Goal: Use online tool/utility: Utilize a website feature to perform a specific function

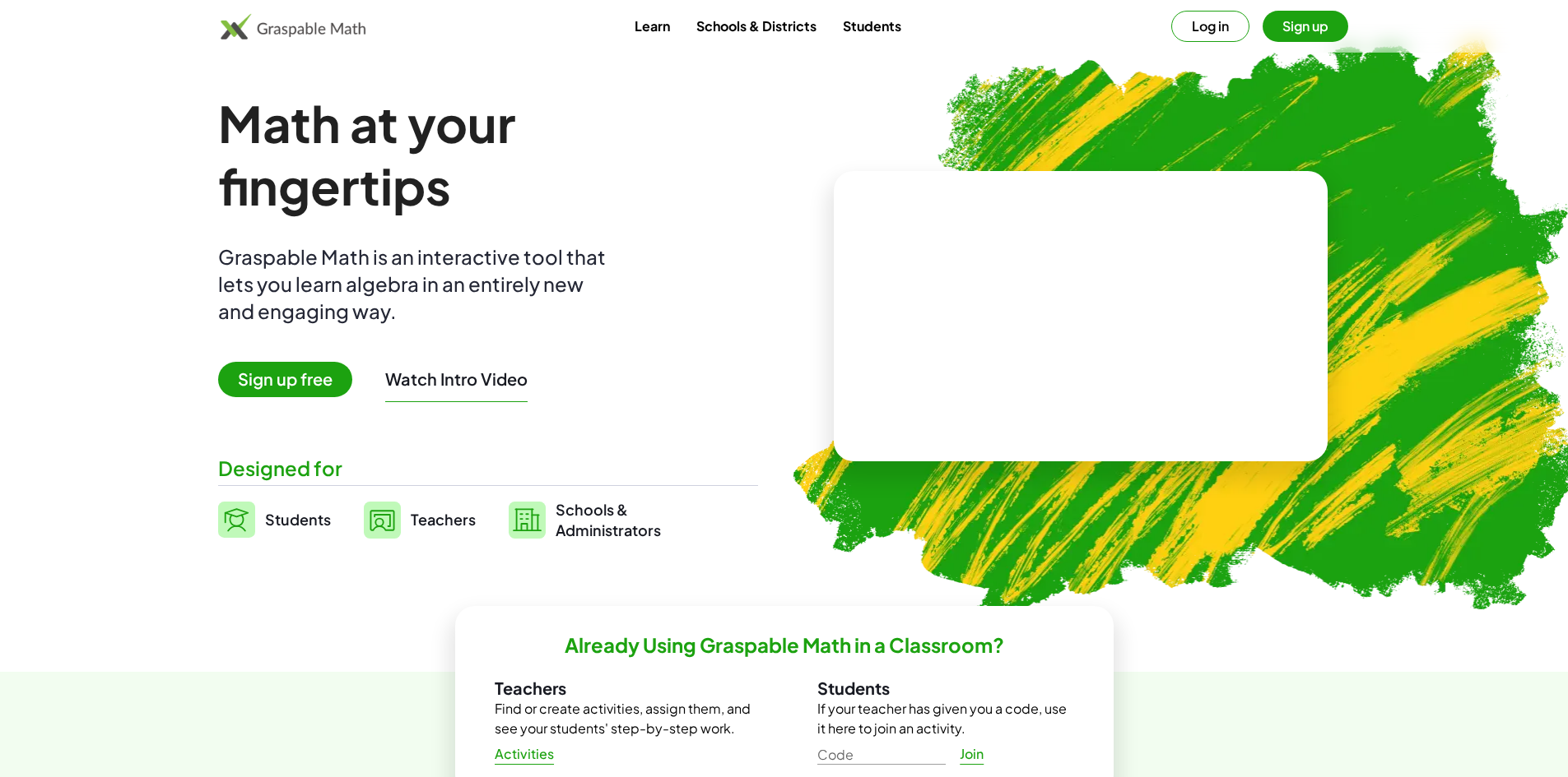
click at [303, 372] on span "Sign up free" at bounding box center [286, 379] width 135 height 36
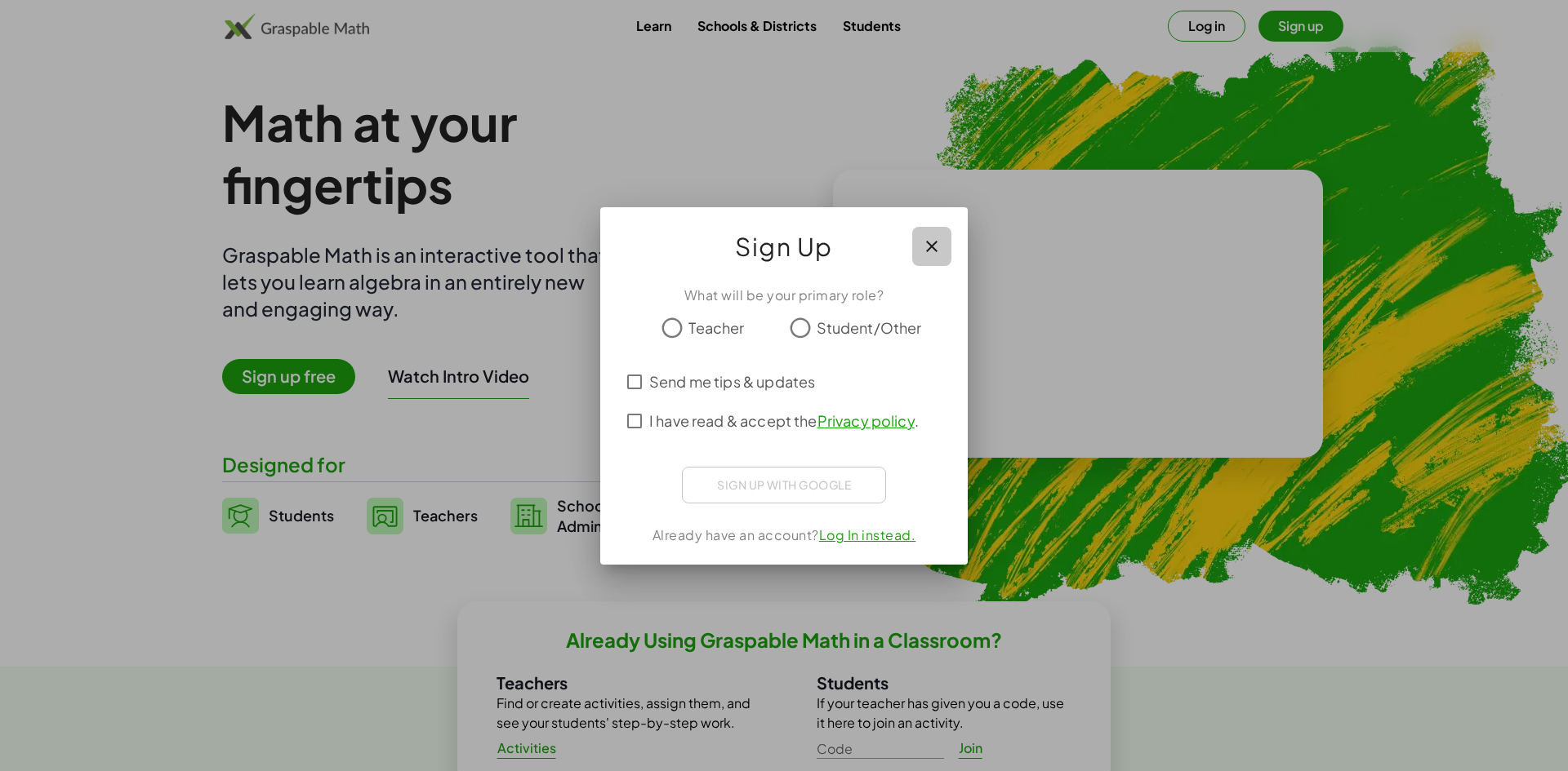
click at [935, 241] on icon "button" at bounding box center [932, 246] width 20 height 20
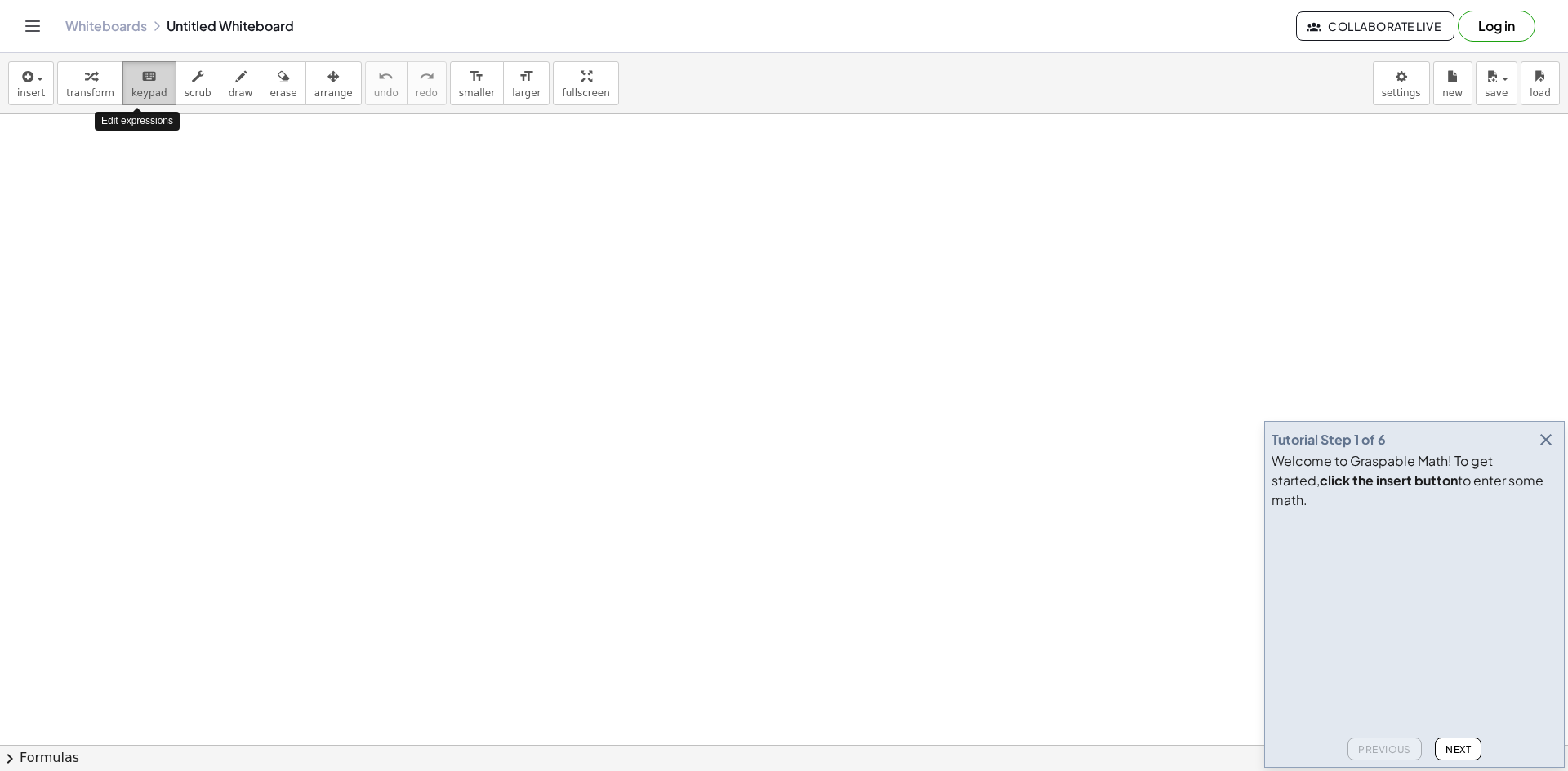
click at [148, 88] on span "keypad" at bounding box center [150, 93] width 36 height 12
click at [1541, 450] on icon "button" at bounding box center [1546, 440] width 20 height 20
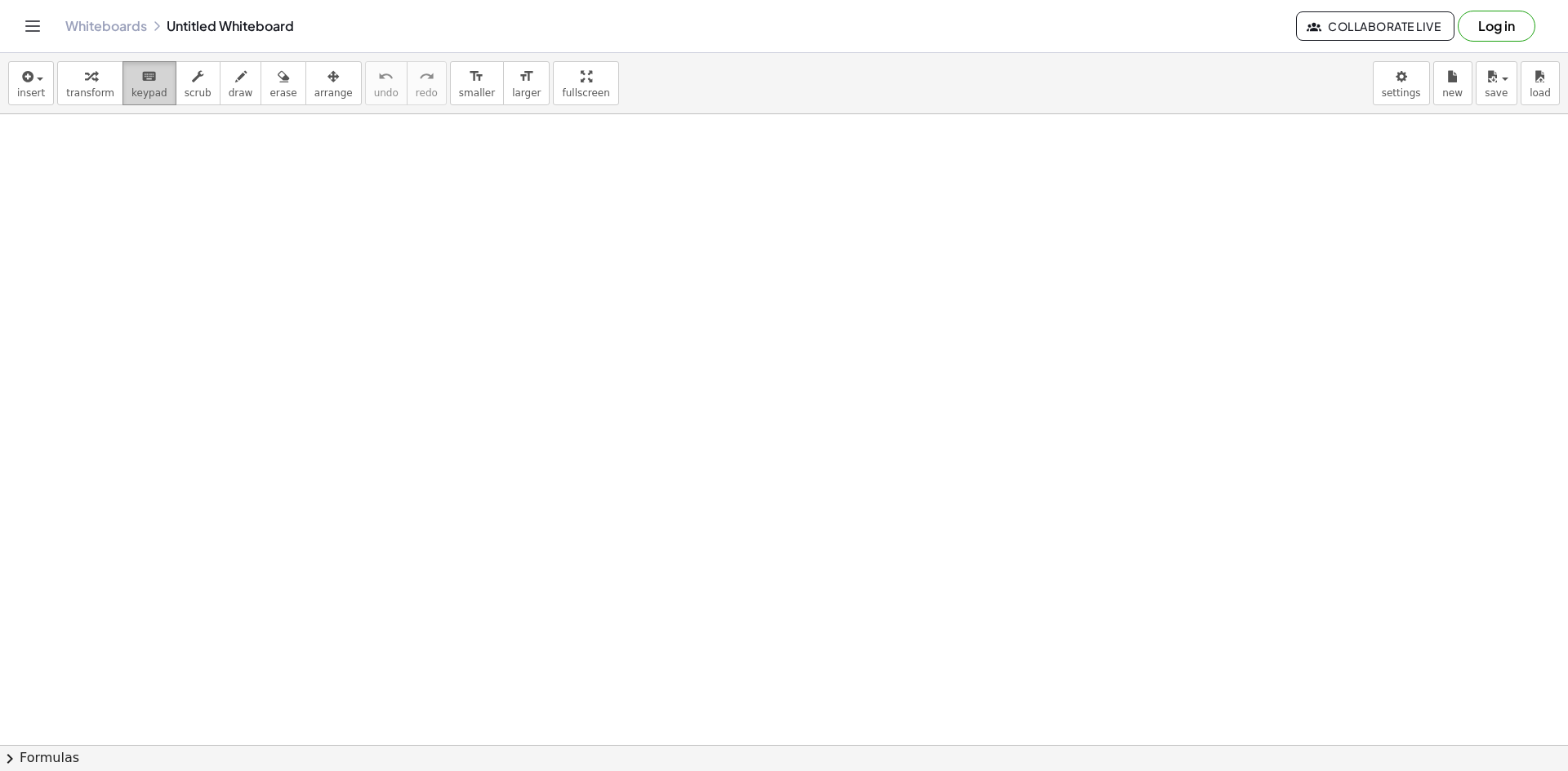
click at [133, 90] on span "keypad" at bounding box center [150, 93] width 36 height 12
click at [96, 85] on div "button" at bounding box center [90, 76] width 48 height 20
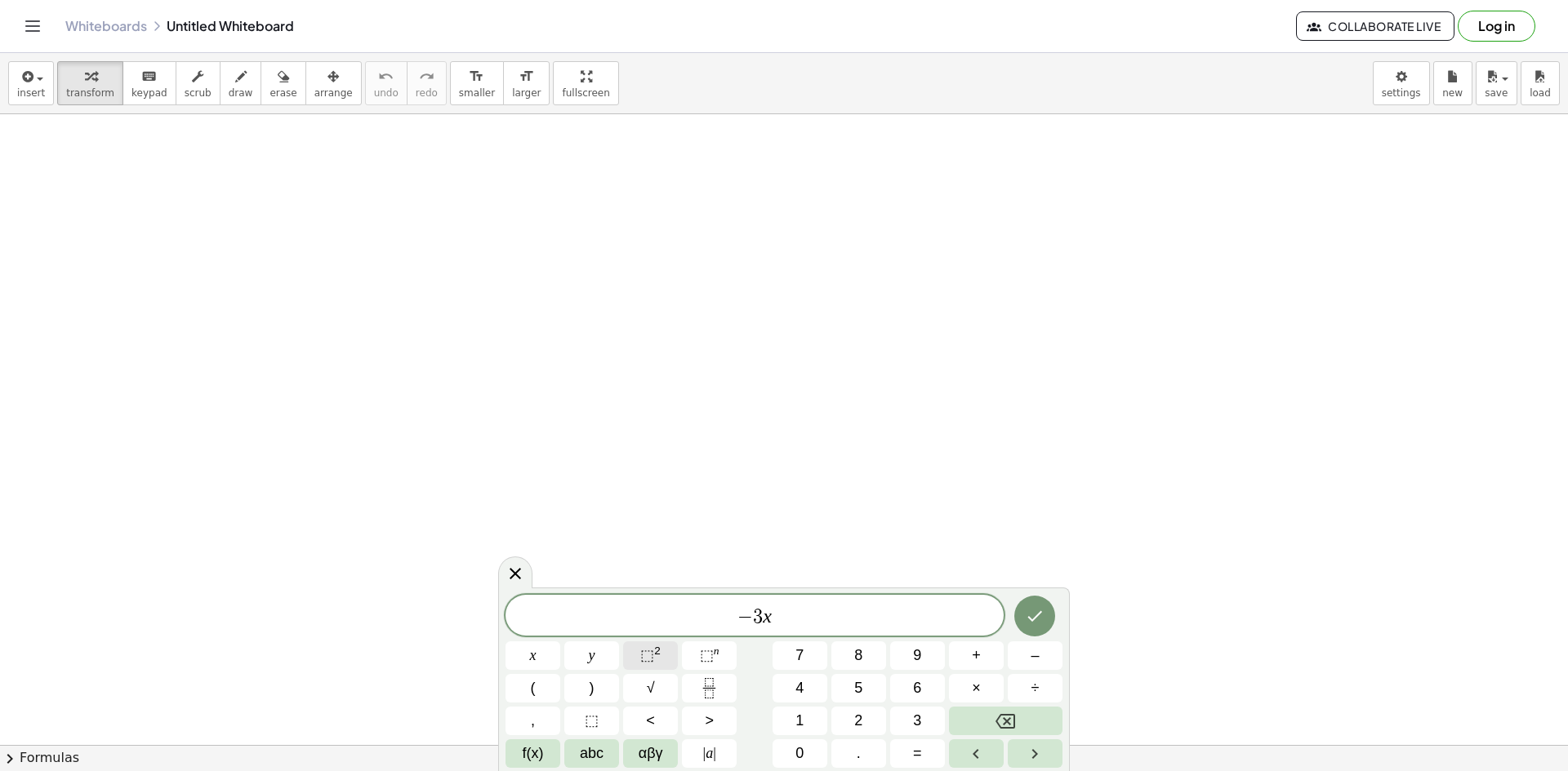
click at [653, 660] on span "⬚" at bounding box center [647, 656] width 14 height 16
click at [1035, 619] on icon "Done" at bounding box center [1035, 613] width 20 height 20
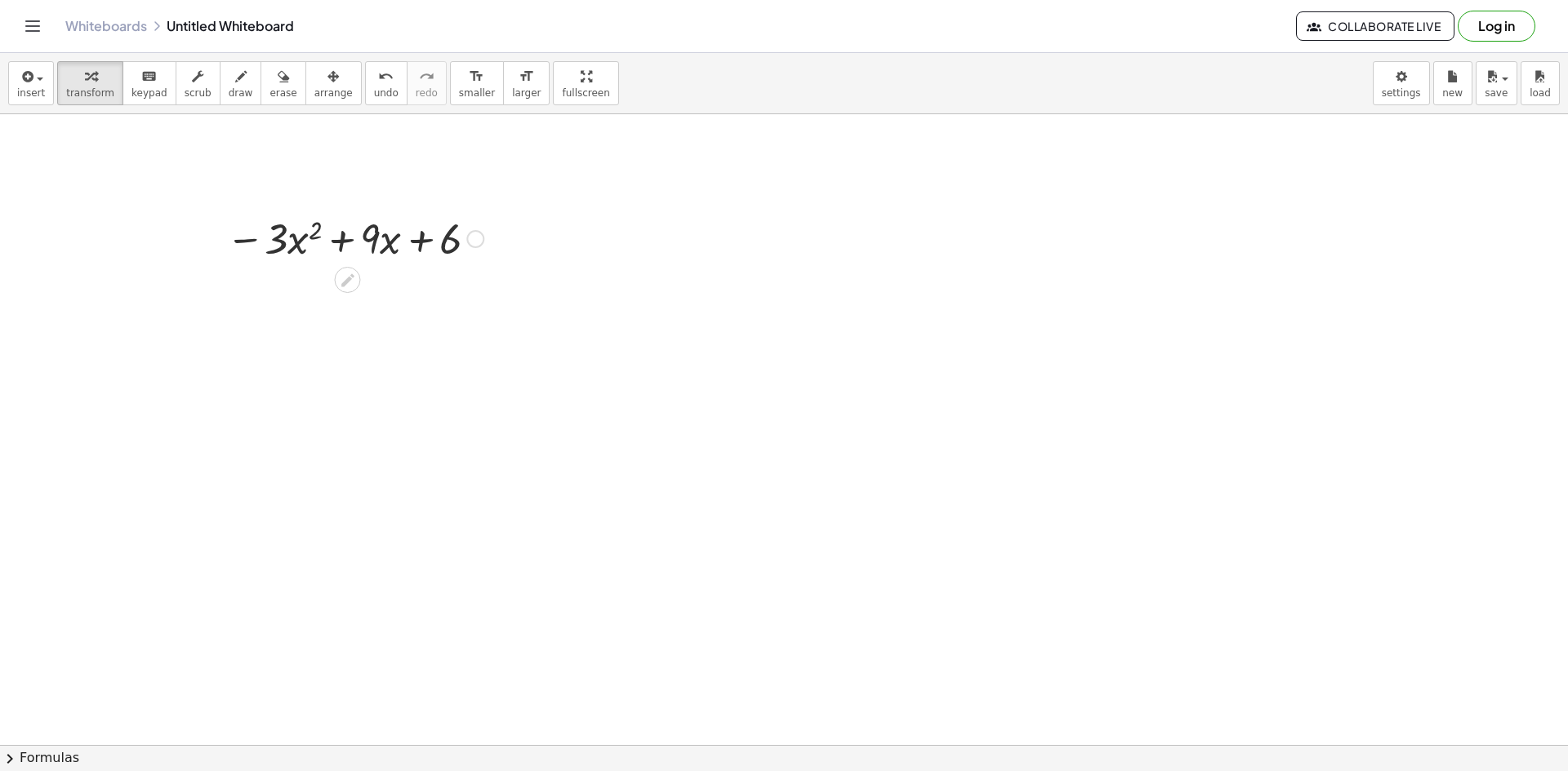
click at [281, 242] on div at bounding box center [355, 237] width 274 height 55
click at [202, 222] on div at bounding box center [214, 237] width 25 height 63
click at [273, 237] on div at bounding box center [355, 237] width 274 height 55
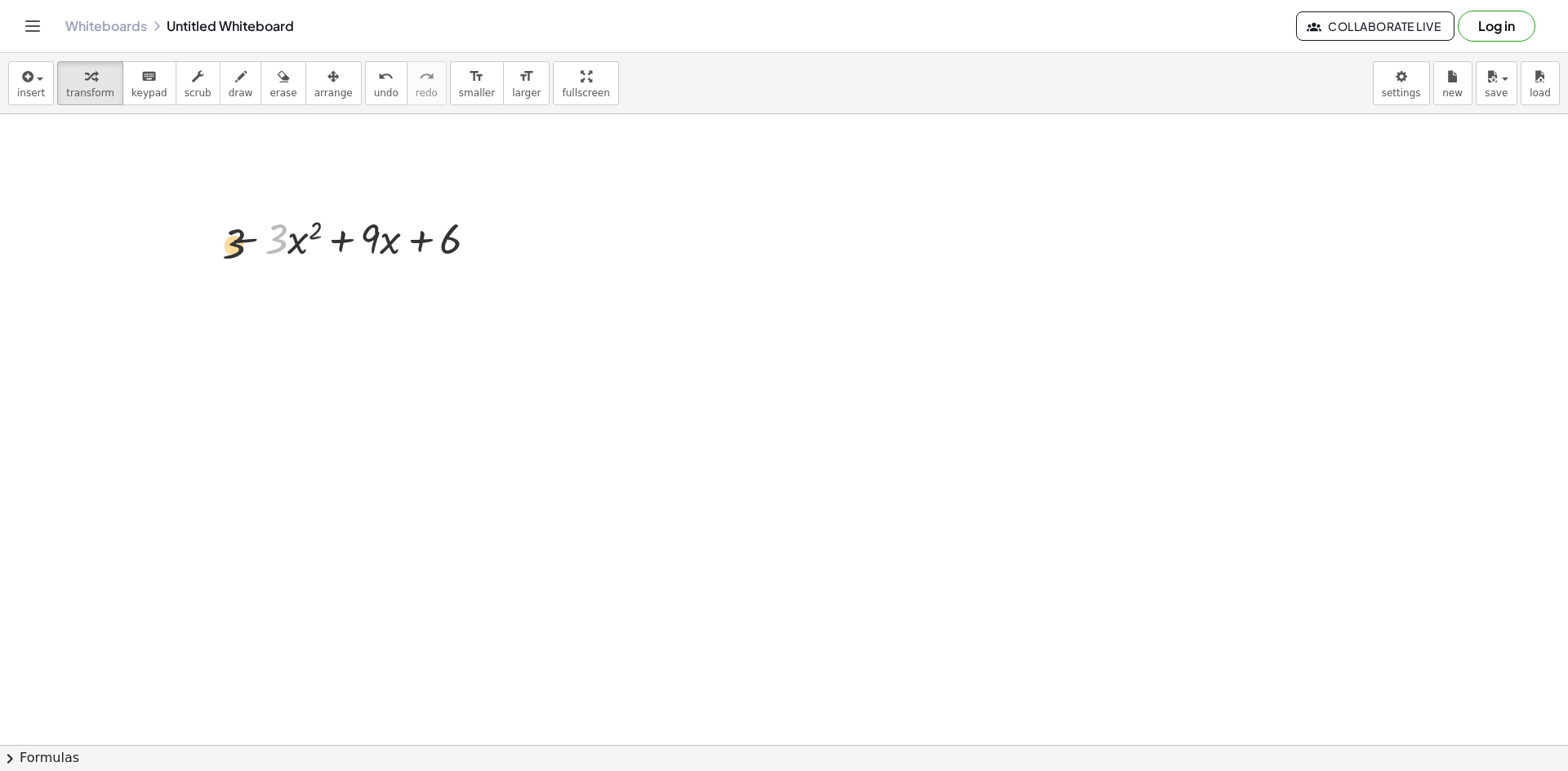
drag, startPoint x: 242, startPoint y: 242, endPoint x: 222, endPoint y: 244, distance: 20.1
click at [222, 244] on div "· 3 − · 3 · x 2 + · 9 · x + 6" at bounding box center [349, 237] width 294 height 63
drag, startPoint x: 294, startPoint y: 240, endPoint x: 307, endPoint y: 240, distance: 13.0
click at [294, 240] on div at bounding box center [355, 237] width 274 height 55
click at [308, 239] on div at bounding box center [355, 237] width 274 height 55
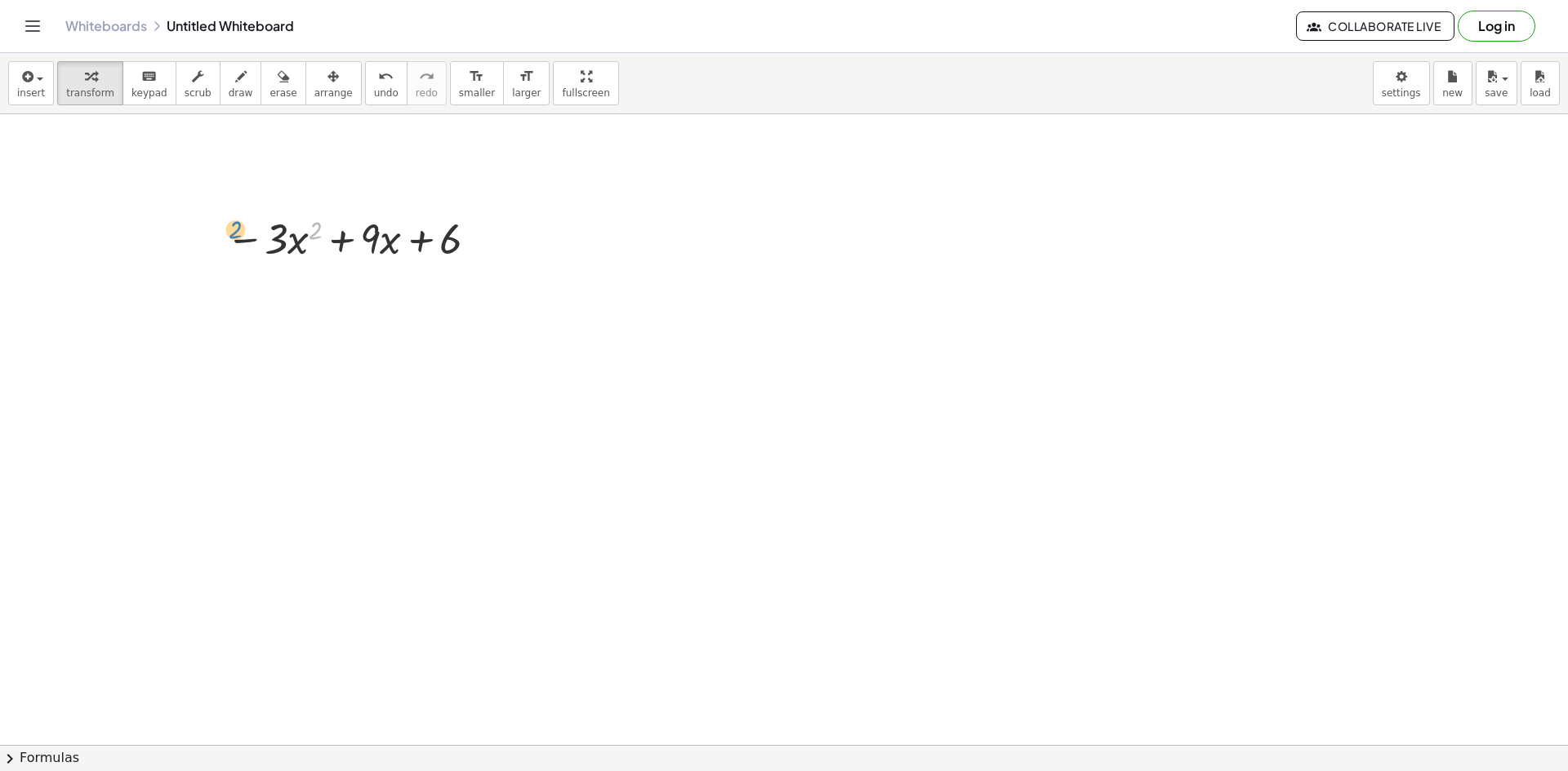
drag, startPoint x: 314, startPoint y: 237, endPoint x: 231, endPoint y: 236, distance: 83.0
click at [231, 236] on div at bounding box center [355, 237] width 274 height 55
drag, startPoint x: 378, startPoint y: 240, endPoint x: 385, endPoint y: 233, distance: 9.9
click at [385, 233] on div at bounding box center [355, 237] width 274 height 55
click at [484, 244] on div at bounding box center [355, 237] width 274 height 55
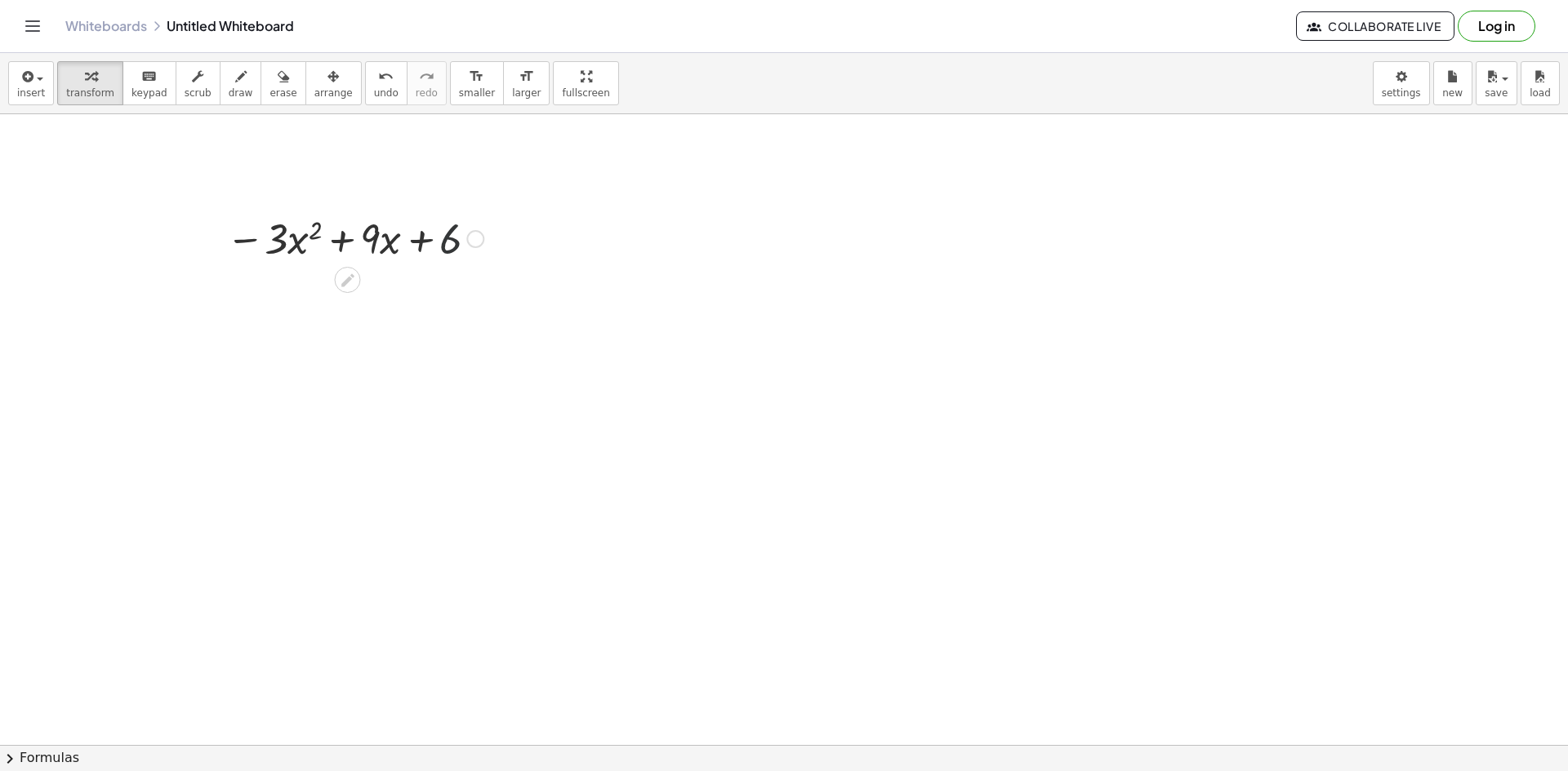
click at [474, 237] on div at bounding box center [475, 239] width 18 height 18
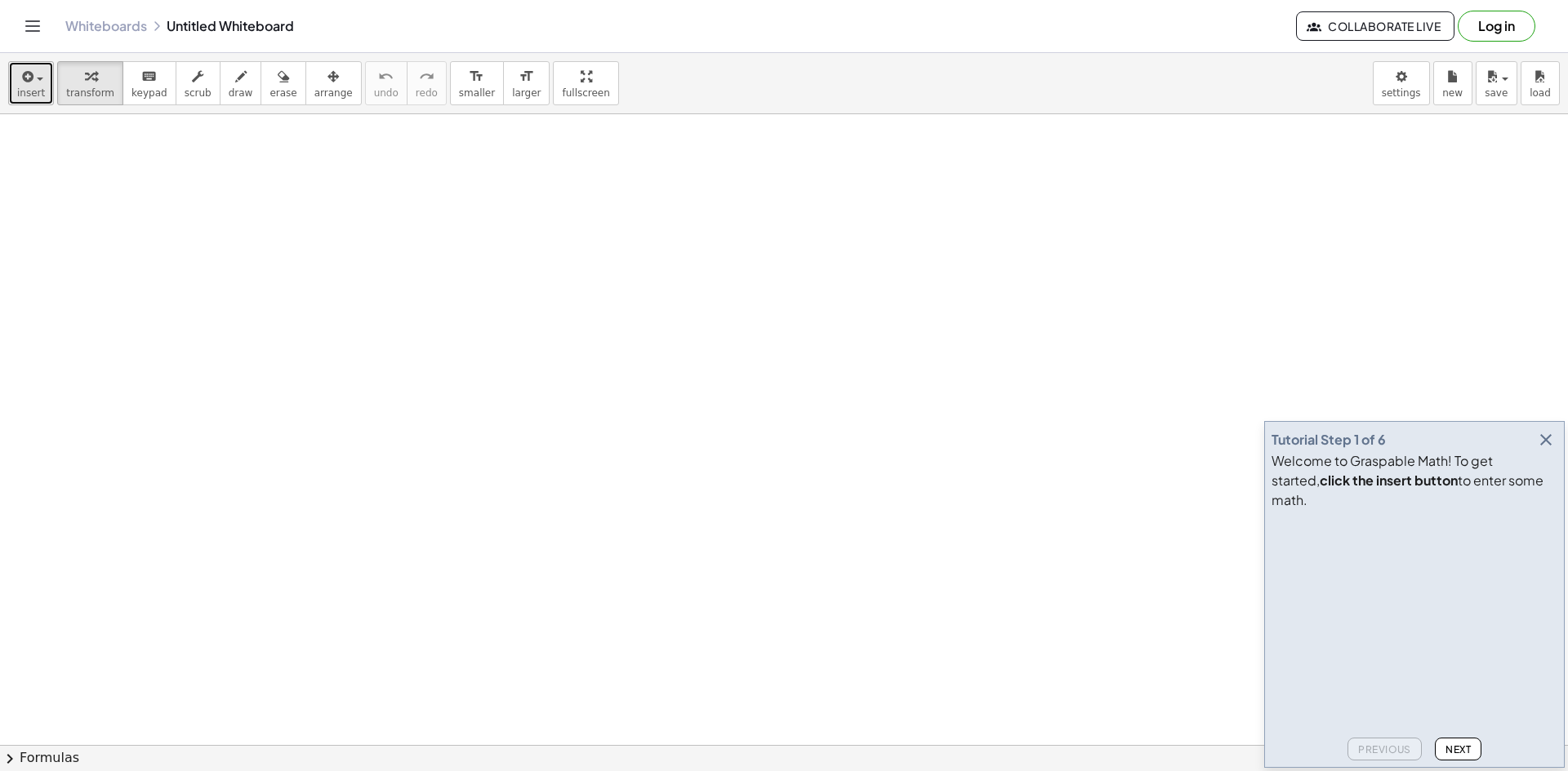
click at [28, 81] on icon "button" at bounding box center [26, 77] width 15 height 20
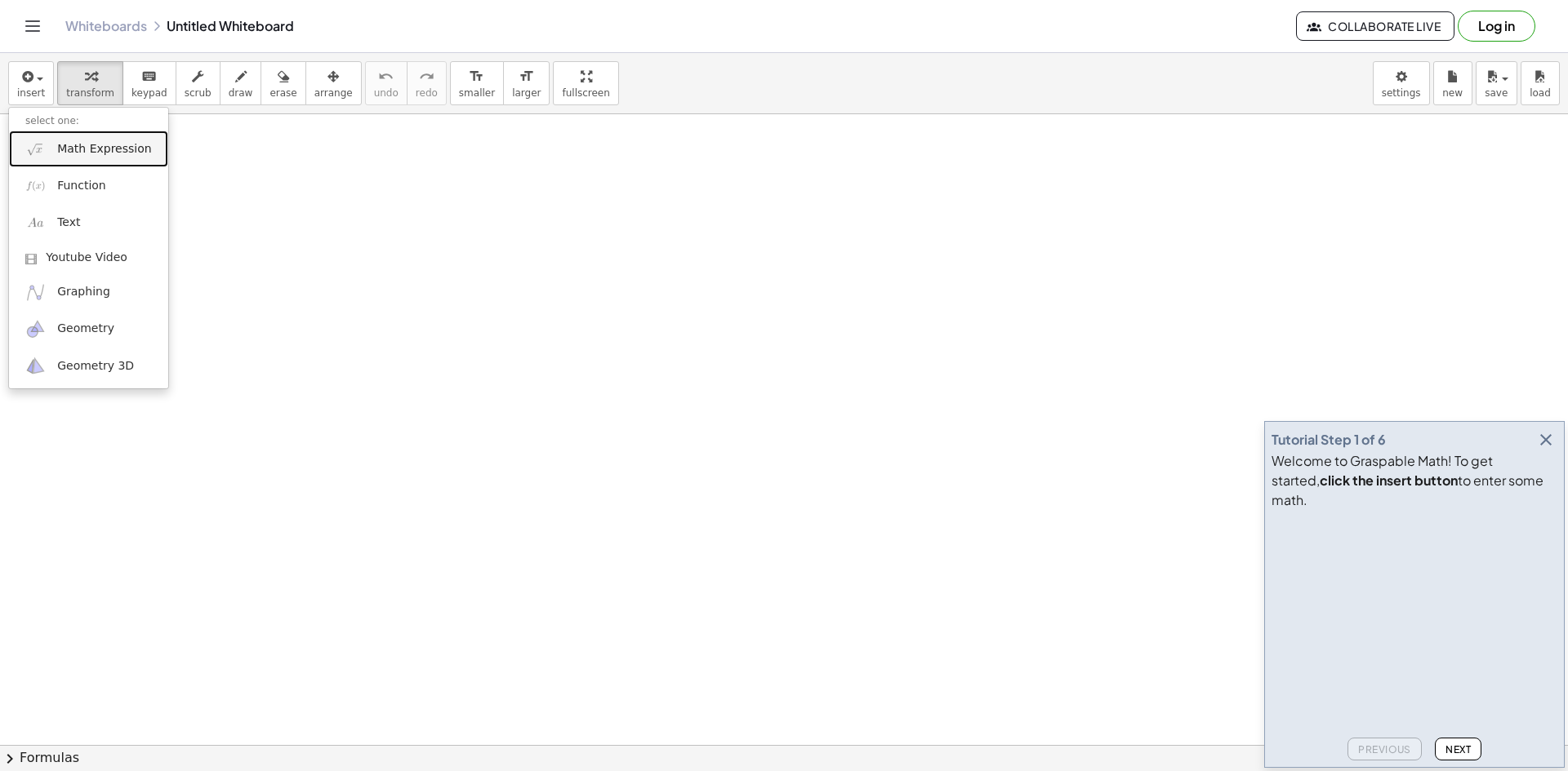
click at [119, 150] on span "Math Expression" at bounding box center [104, 149] width 94 height 16
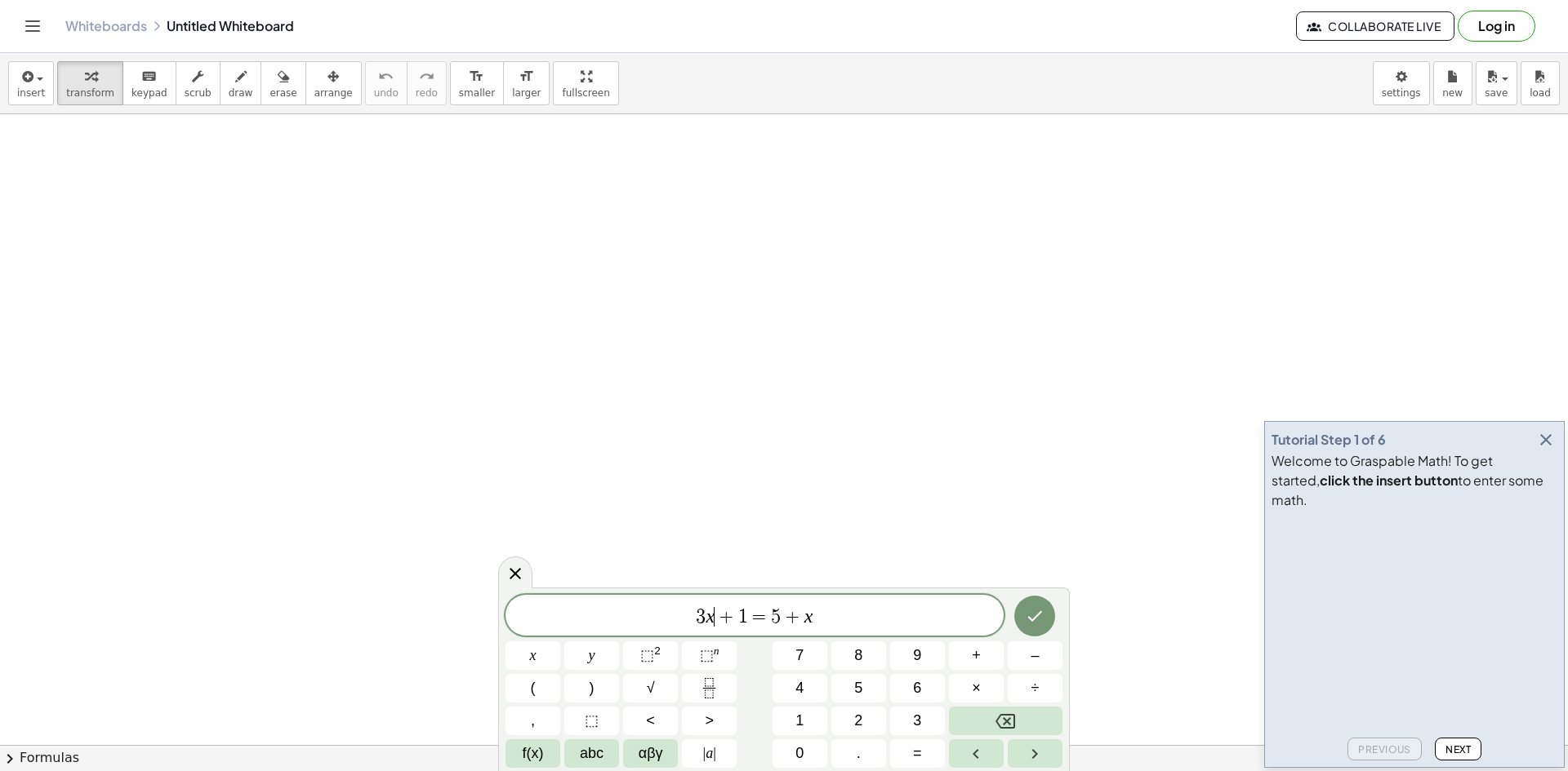
click at [714, 610] on span "3 x ​ + 1 = 5 + x" at bounding box center [754, 617] width 498 height 23
click at [640, 662] on button "⬚ 2" at bounding box center [650, 656] width 54 height 29
click at [681, 614] on span "​ 3 x 2 + 1 = 5 + x" at bounding box center [754, 614] width 498 height 30
click at [1045, 664] on button "–" at bounding box center [1035, 656] width 54 height 29
click at [752, 613] on span "1" at bounding box center [756, 617] width 10 height 20
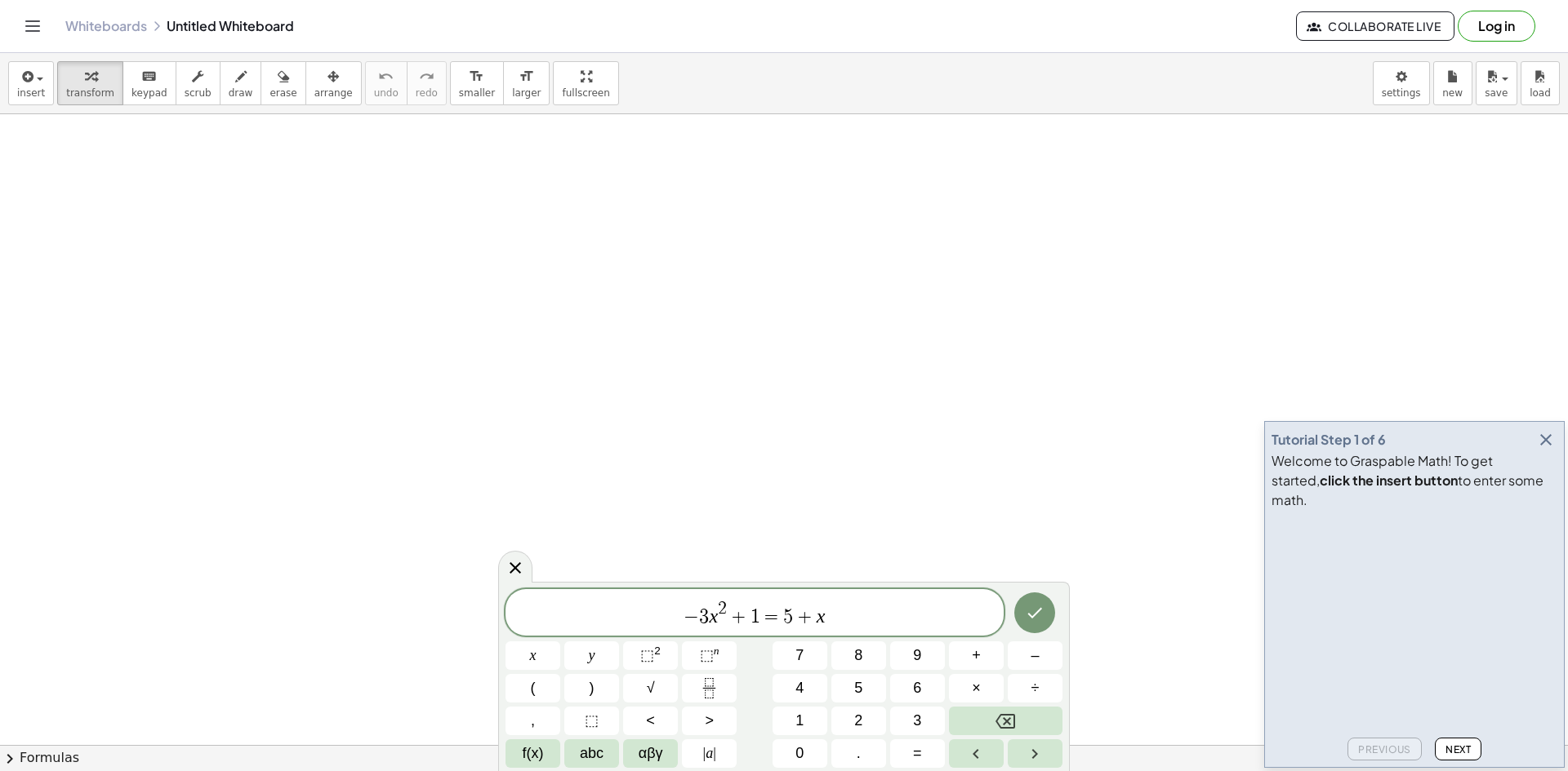
click at [760, 613] on span "− 3 x 2 + ​ 1 = 5 + x" at bounding box center [754, 614] width 498 height 30
click at [1016, 727] on button "Backspace" at bounding box center [1006, 721] width 114 height 29
click at [925, 664] on button "9" at bounding box center [917, 656] width 54 height 29
click at [541, 659] on button "x" at bounding box center [532, 656] width 54 height 29
click at [1044, 661] on button "–" at bounding box center [1035, 656] width 54 height 29
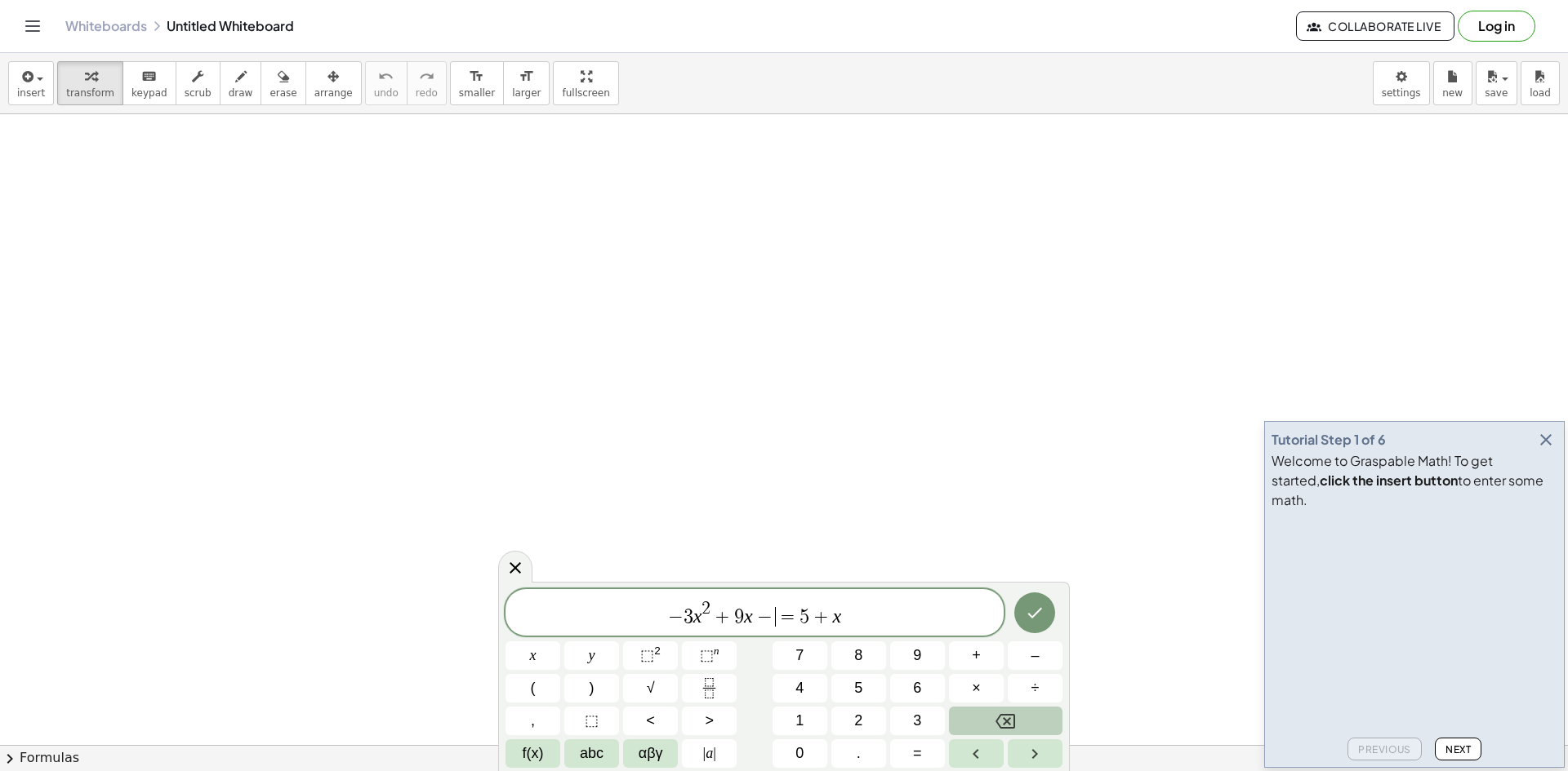
click at [981, 713] on button "Backspace" at bounding box center [1006, 721] width 114 height 29
click at [967, 652] on button "+" at bounding box center [976, 656] width 54 height 29
click at [913, 686] on span "6" at bounding box center [917, 689] width 8 height 22
click at [873, 616] on span "− 3 x 2 + 9 x + 6 = 5 + x ​" at bounding box center [754, 614] width 498 height 30
click at [993, 724] on button "Backspace" at bounding box center [1006, 721] width 114 height 29
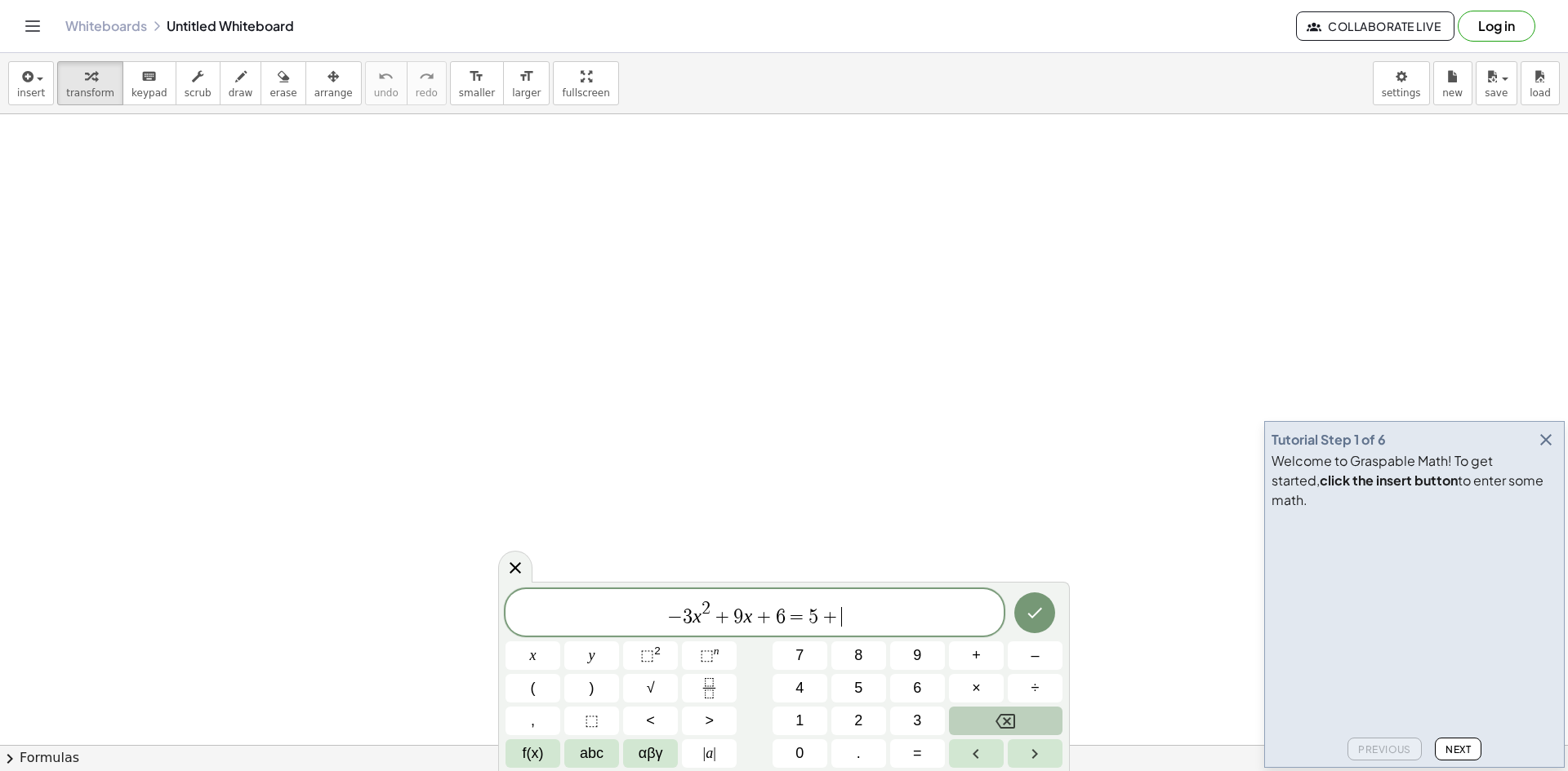
click at [987, 724] on button "Backspace" at bounding box center [1006, 721] width 114 height 29
click at [803, 726] on span "1" at bounding box center [799, 721] width 8 height 22
click at [845, 722] on button "2" at bounding box center [859, 721] width 54 height 29
click at [1027, 612] on icon "Done" at bounding box center [1035, 613] width 20 height 20
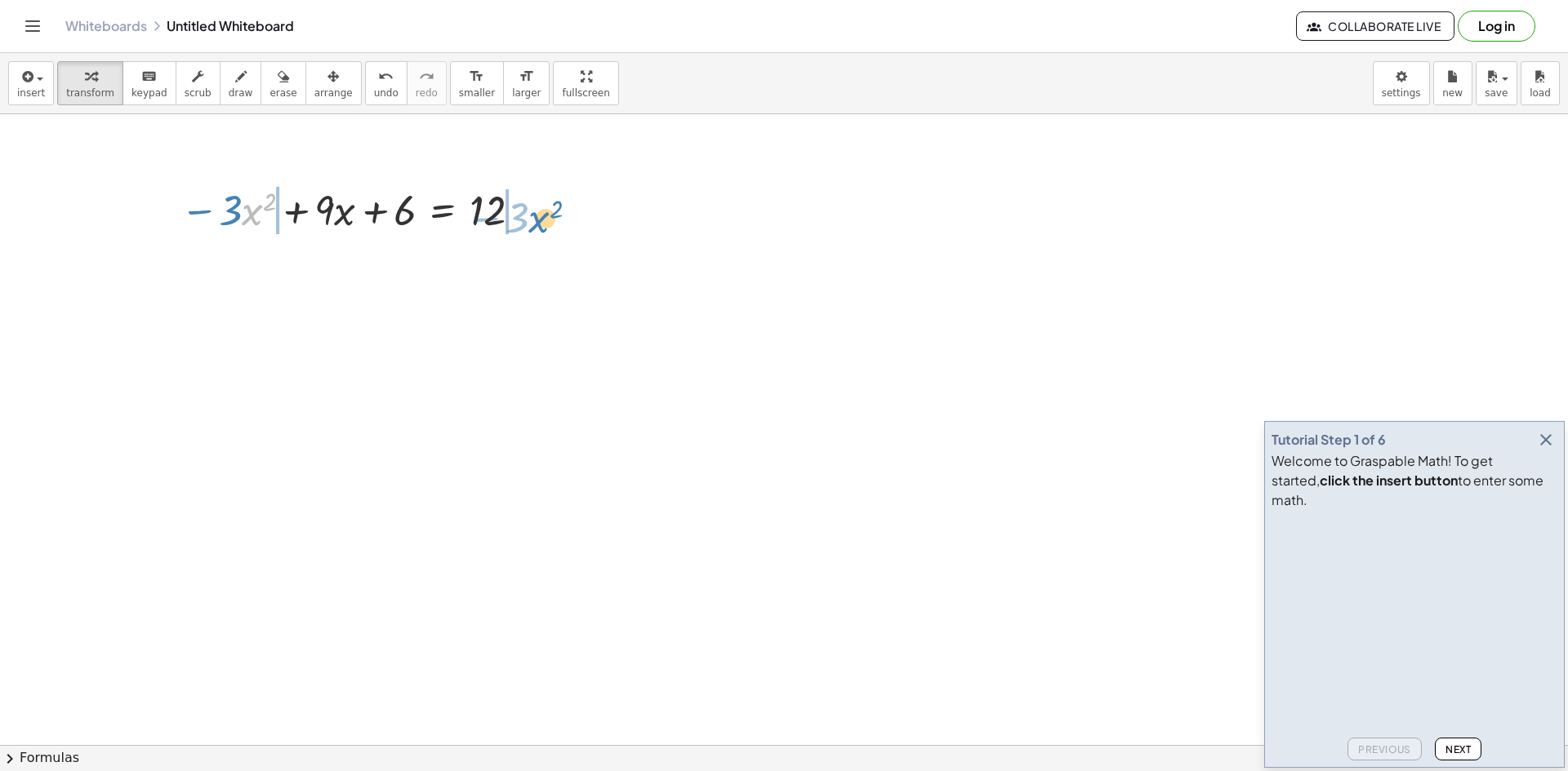
drag, startPoint x: 251, startPoint y: 218, endPoint x: 538, endPoint y: 226, distance: 287.1
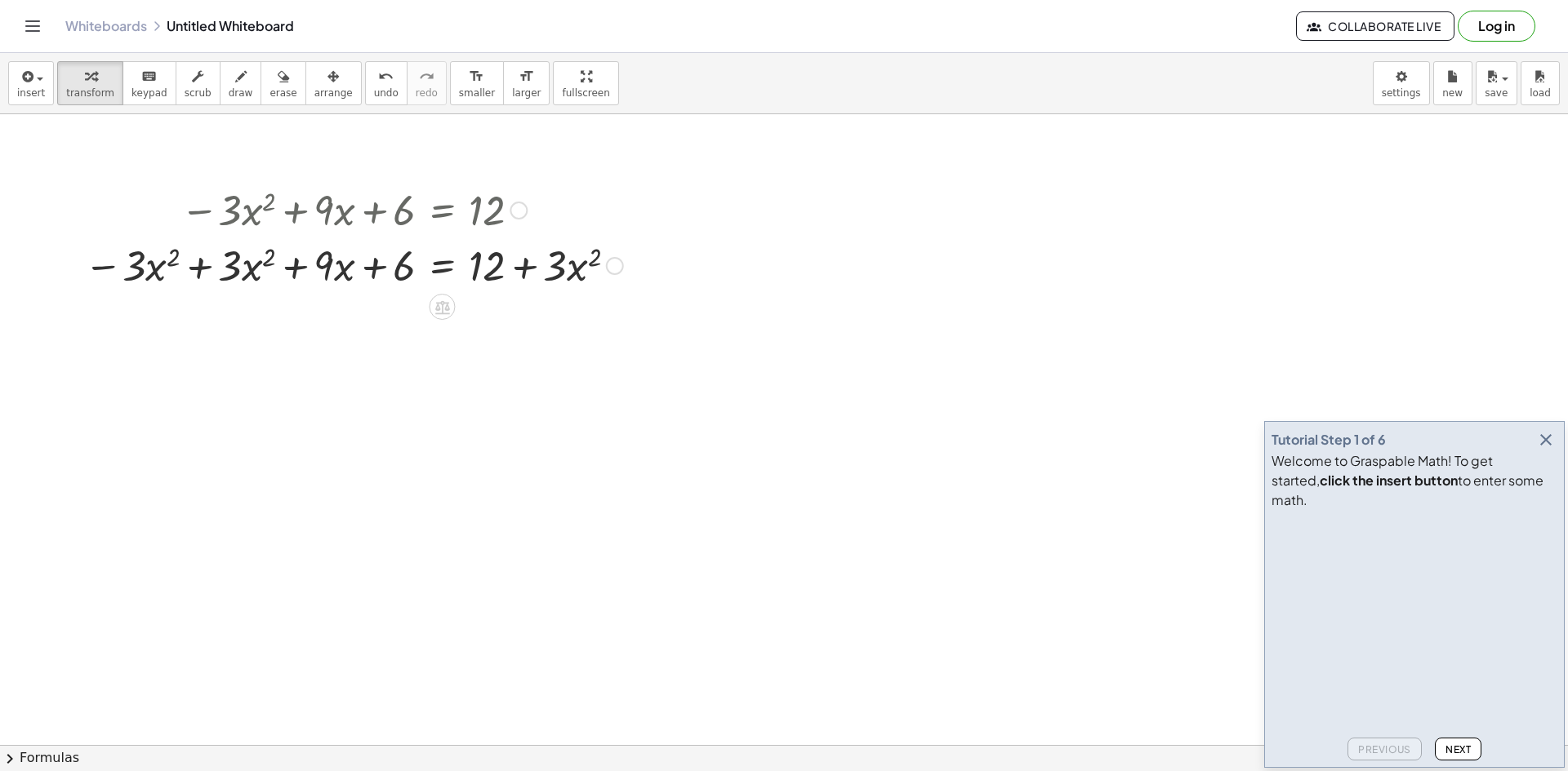
click at [221, 273] on div at bounding box center [353, 264] width 555 height 55
click at [255, 269] on div at bounding box center [353, 264] width 555 height 55
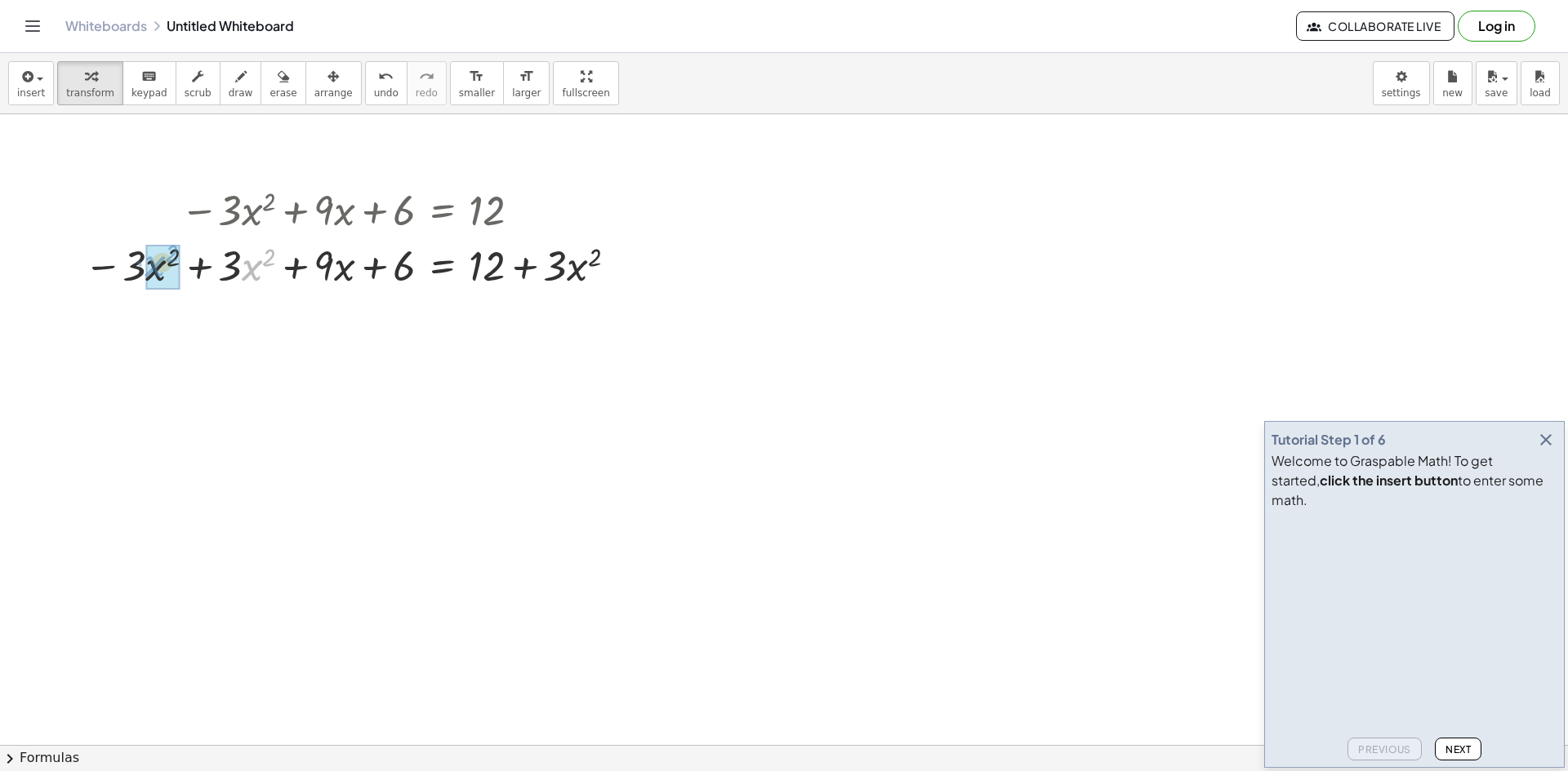
drag, startPoint x: 242, startPoint y: 267, endPoint x: 143, endPoint y: 263, distance: 99.1
click at [143, 263] on div at bounding box center [353, 264] width 555 height 55
drag, startPoint x: 111, startPoint y: 271, endPoint x: 208, endPoint y: 276, distance: 97.1
click at [208, 276] on div at bounding box center [353, 264] width 555 height 55
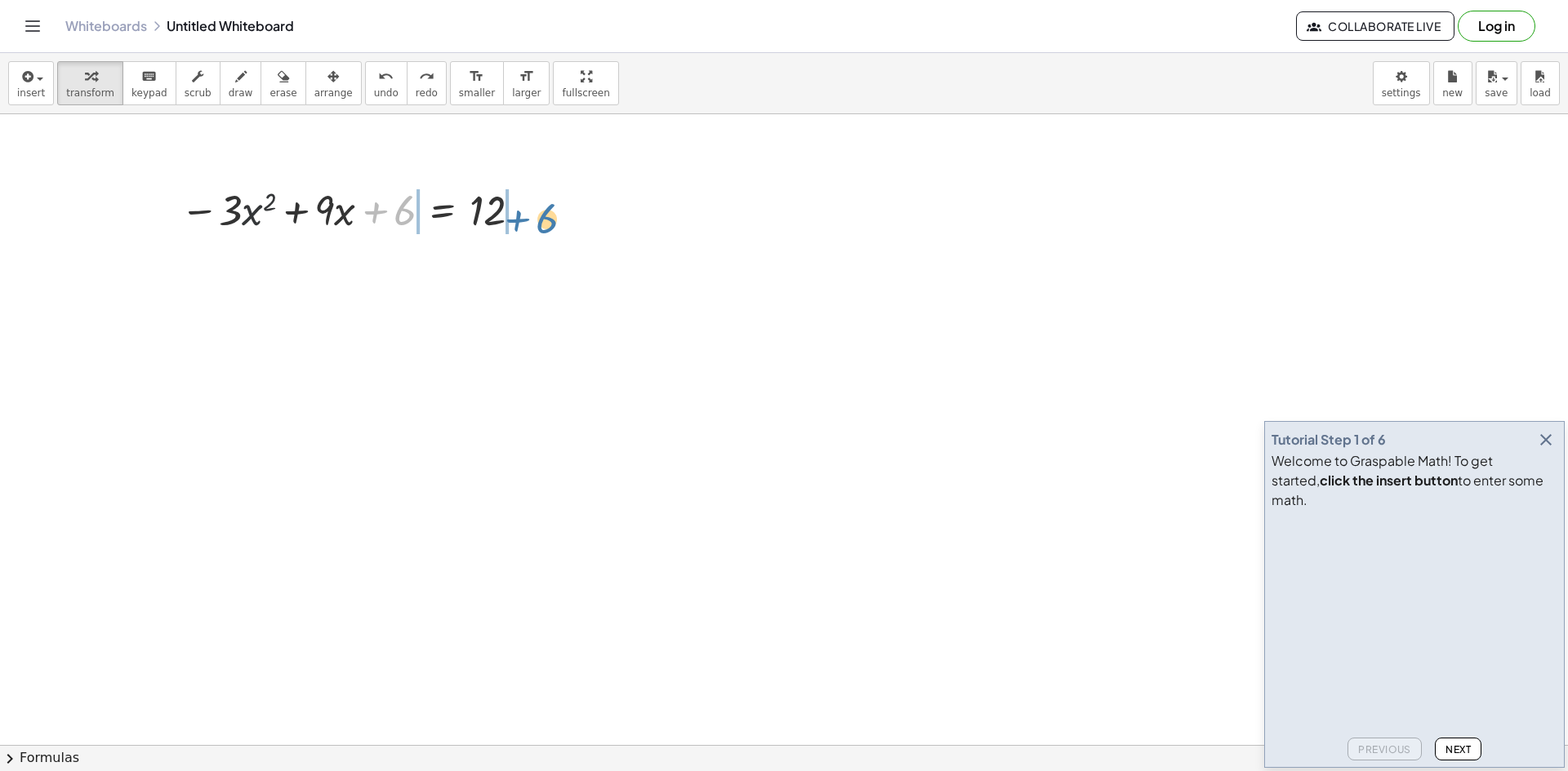
drag, startPoint x: 372, startPoint y: 212, endPoint x: 515, endPoint y: 220, distance: 143.2
click at [515, 220] on div at bounding box center [353, 208] width 363 height 55
click at [494, 217] on div at bounding box center [353, 208] width 485 height 55
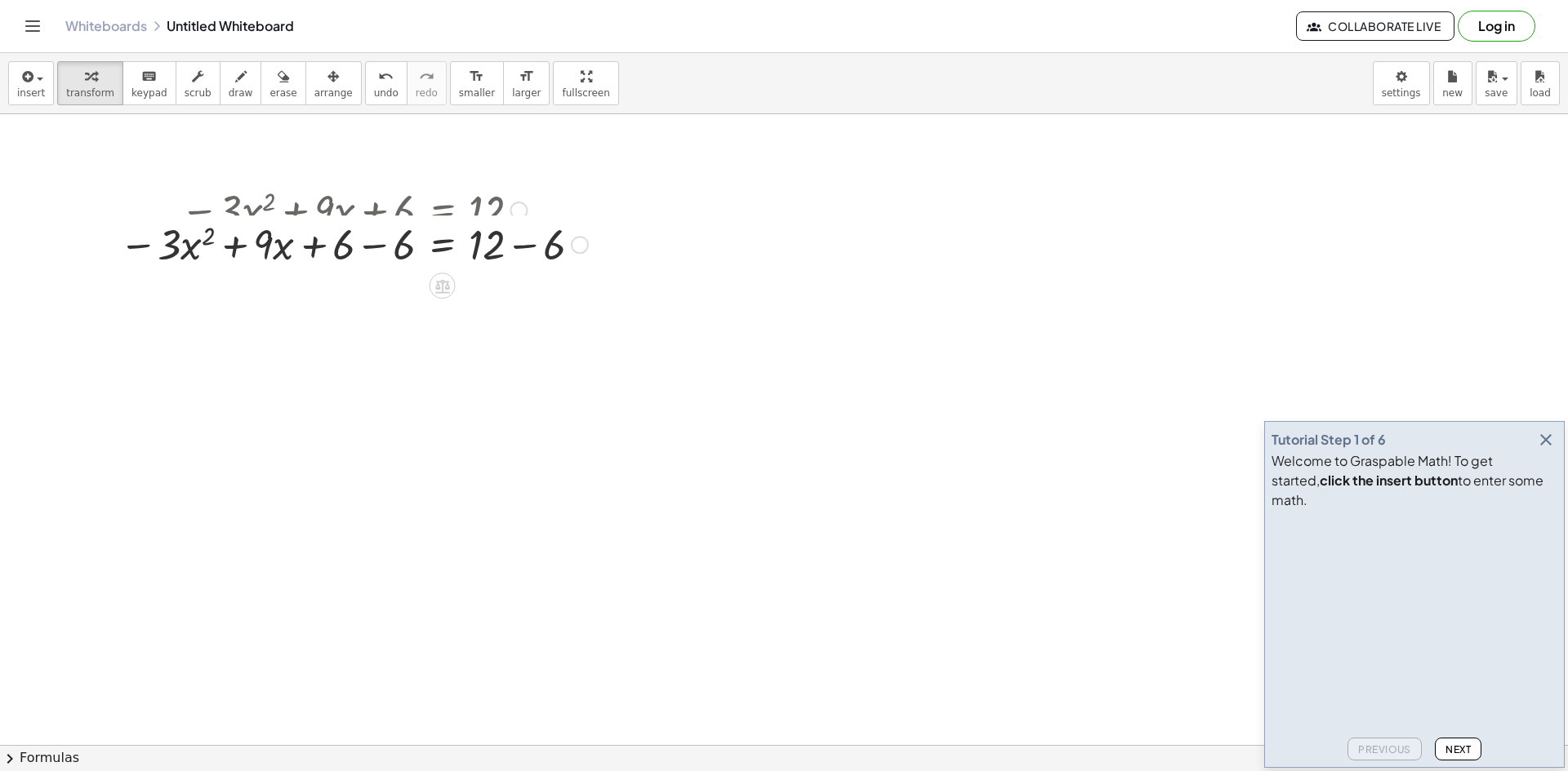
click at [494, 217] on div at bounding box center [353, 208] width 485 height 55
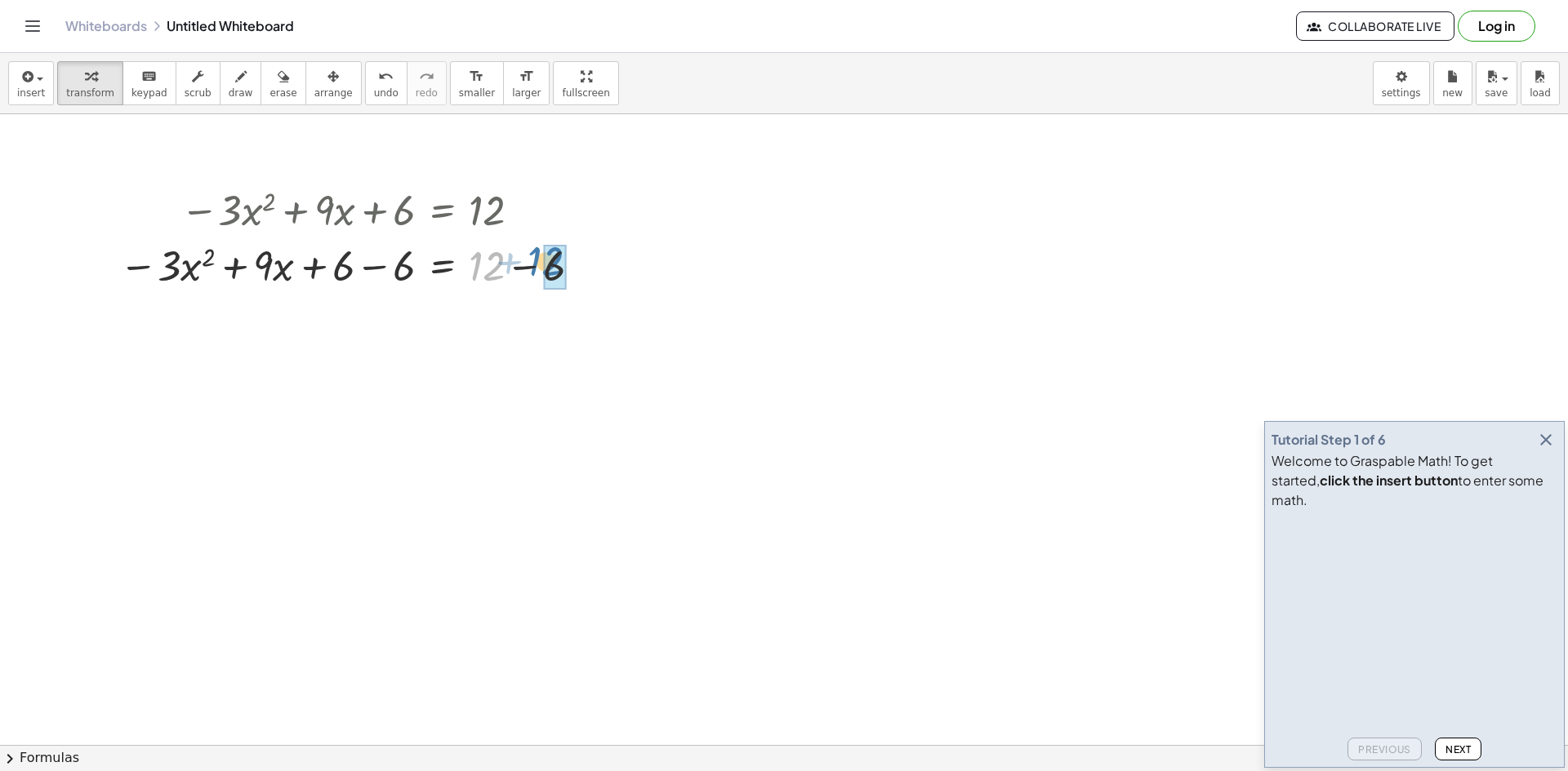
drag, startPoint x: 494, startPoint y: 269, endPoint x: 553, endPoint y: 264, distance: 59.2
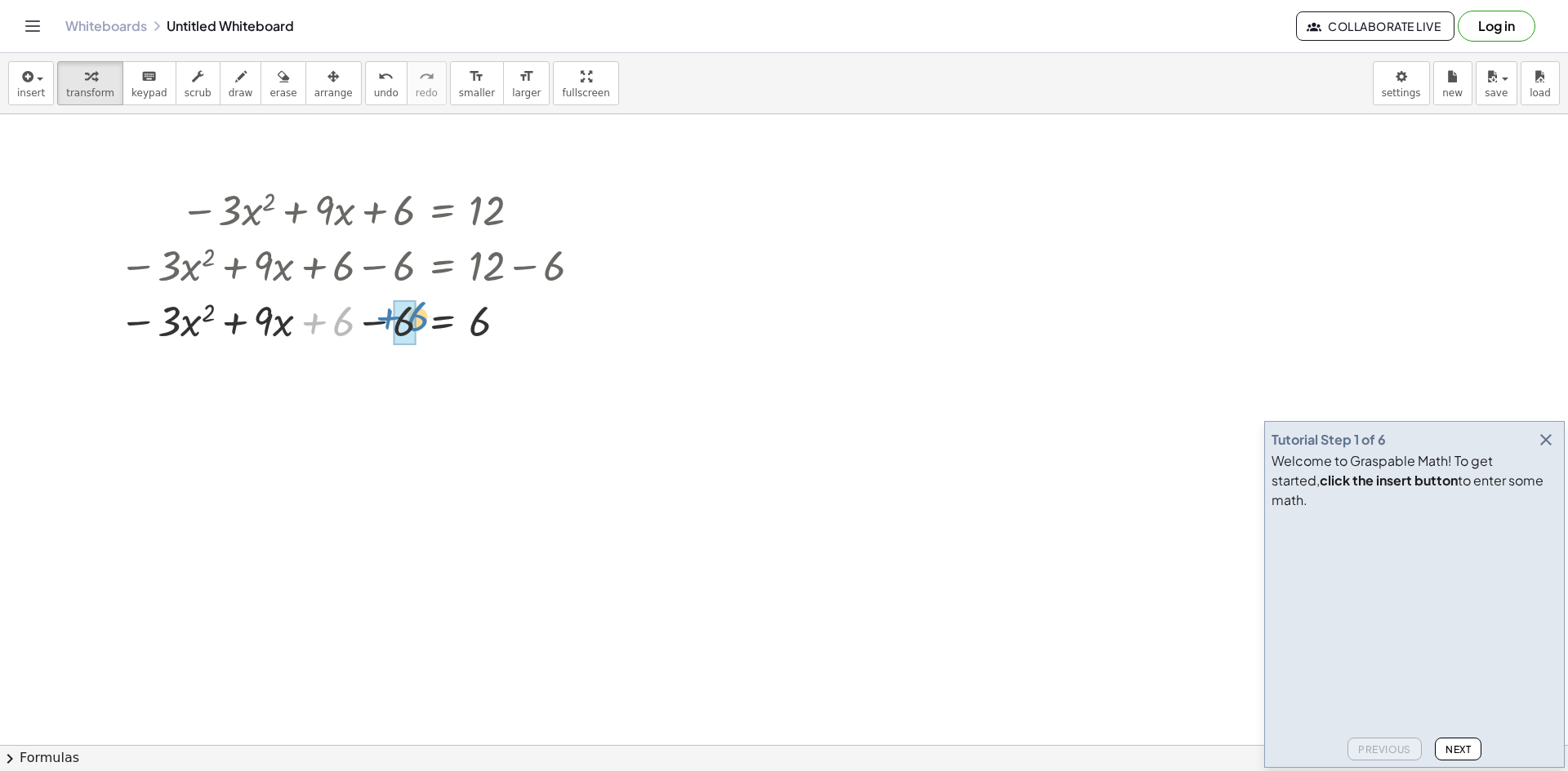
drag, startPoint x: 311, startPoint y: 323, endPoint x: 385, endPoint y: 318, distance: 74.2
click at [385, 318] on div at bounding box center [353, 320] width 485 height 55
drag, startPoint x: 266, startPoint y: 324, endPoint x: 217, endPoint y: 318, distance: 49.4
click at [217, 318] on div at bounding box center [353, 320] width 485 height 55
click at [310, 320] on div at bounding box center [353, 320] width 485 height 55
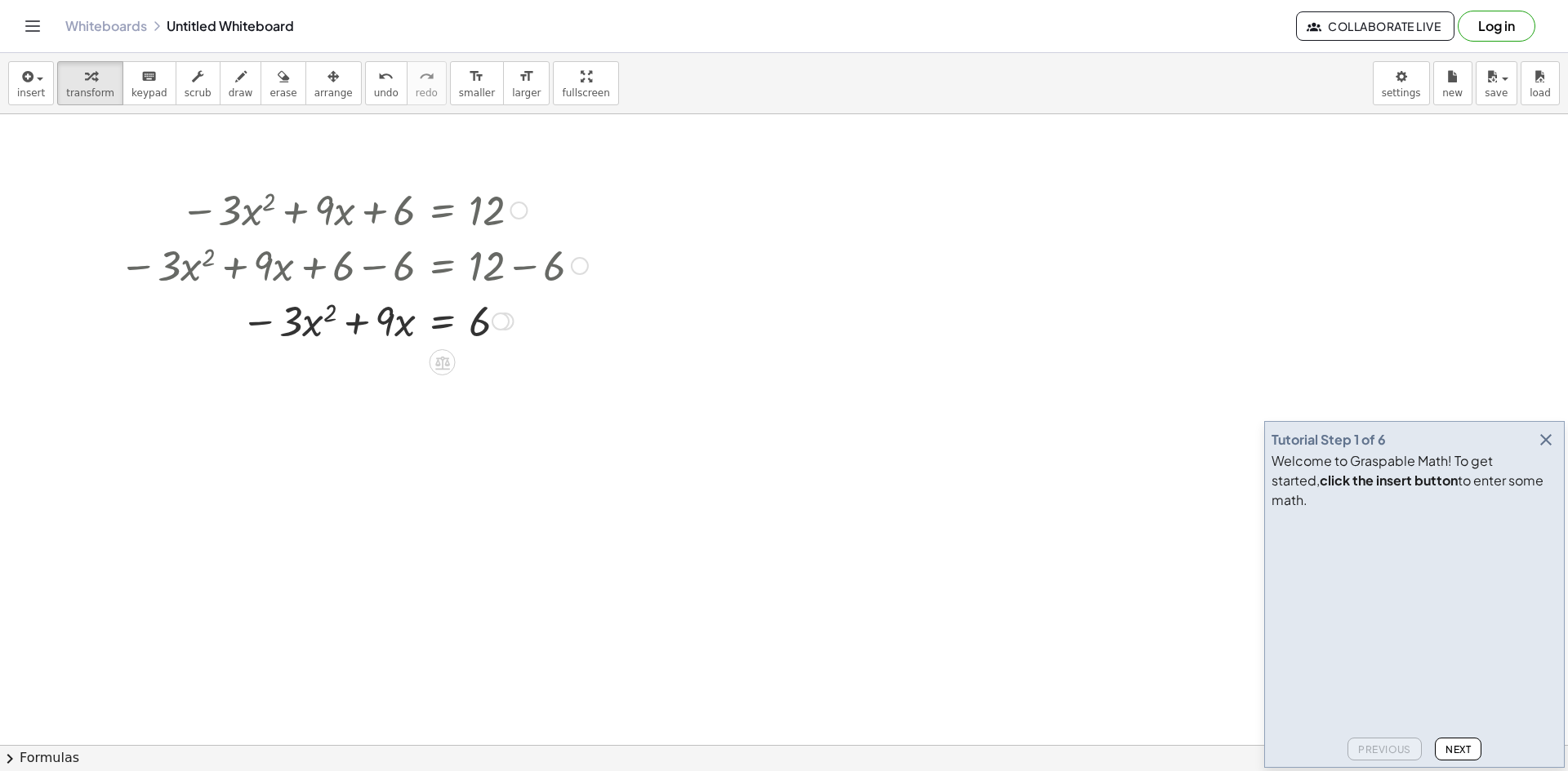
click at [310, 320] on div at bounding box center [353, 320] width 485 height 55
click at [322, 316] on div at bounding box center [353, 320] width 485 height 55
click at [314, 325] on div at bounding box center [353, 320] width 485 height 55
drag, startPoint x: 314, startPoint y: 325, endPoint x: 330, endPoint y: 326, distance: 16.0
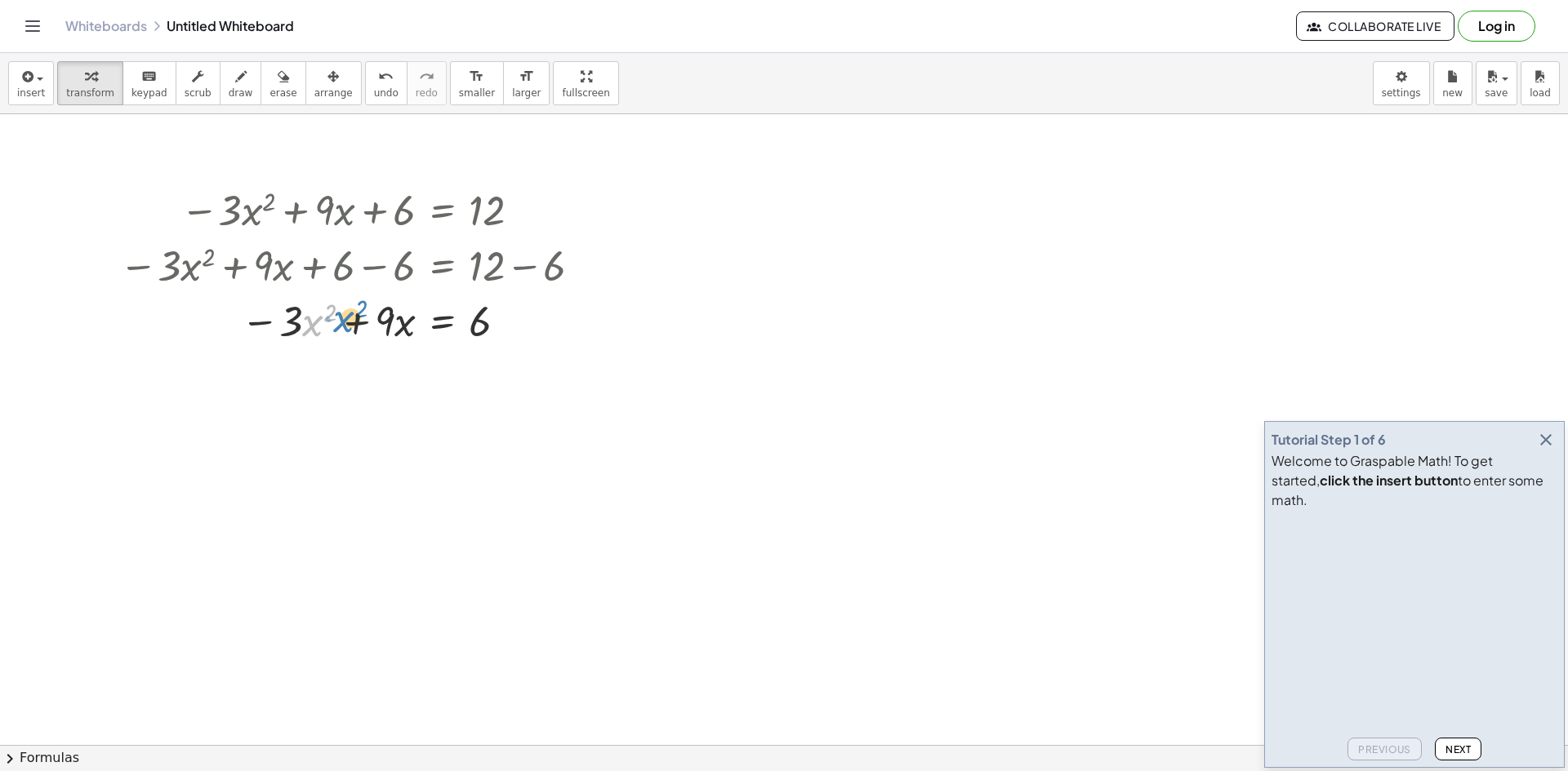
click at [330, 326] on div at bounding box center [353, 320] width 485 height 55
drag, startPoint x: 381, startPoint y: 321, endPoint x: 393, endPoint y: 320, distance: 12.0
click at [393, 320] on div at bounding box center [353, 320] width 485 height 55
click at [356, 325] on div at bounding box center [353, 320] width 485 height 55
click at [287, 327] on div at bounding box center [353, 320] width 485 height 55
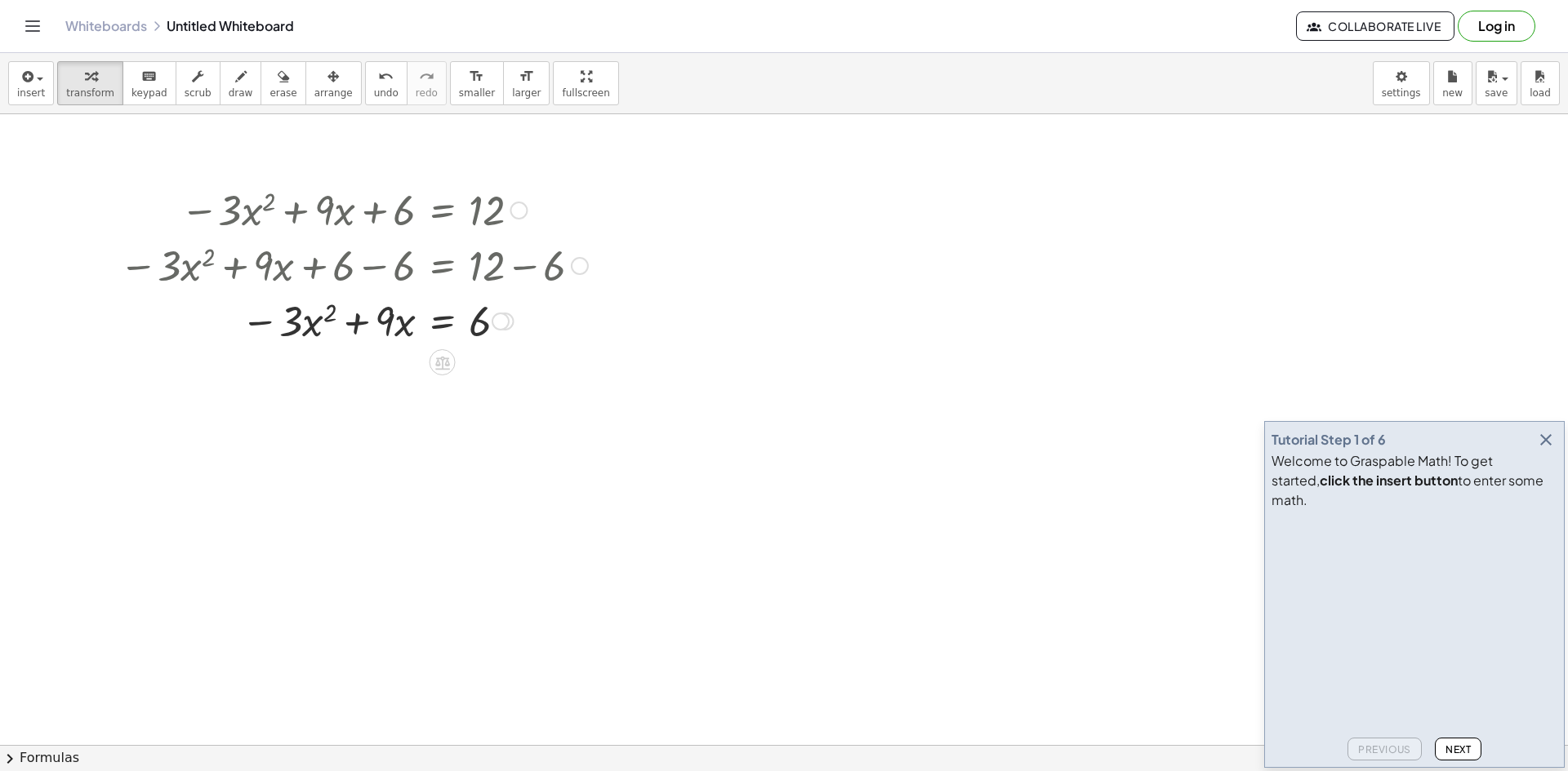
click at [401, 322] on div at bounding box center [353, 320] width 485 height 55
click at [471, 310] on div at bounding box center [353, 320] width 485 height 55
drag, startPoint x: 267, startPoint y: 325, endPoint x: 481, endPoint y: 326, distance: 214.0
click at [481, 326] on div at bounding box center [353, 320] width 485 height 55
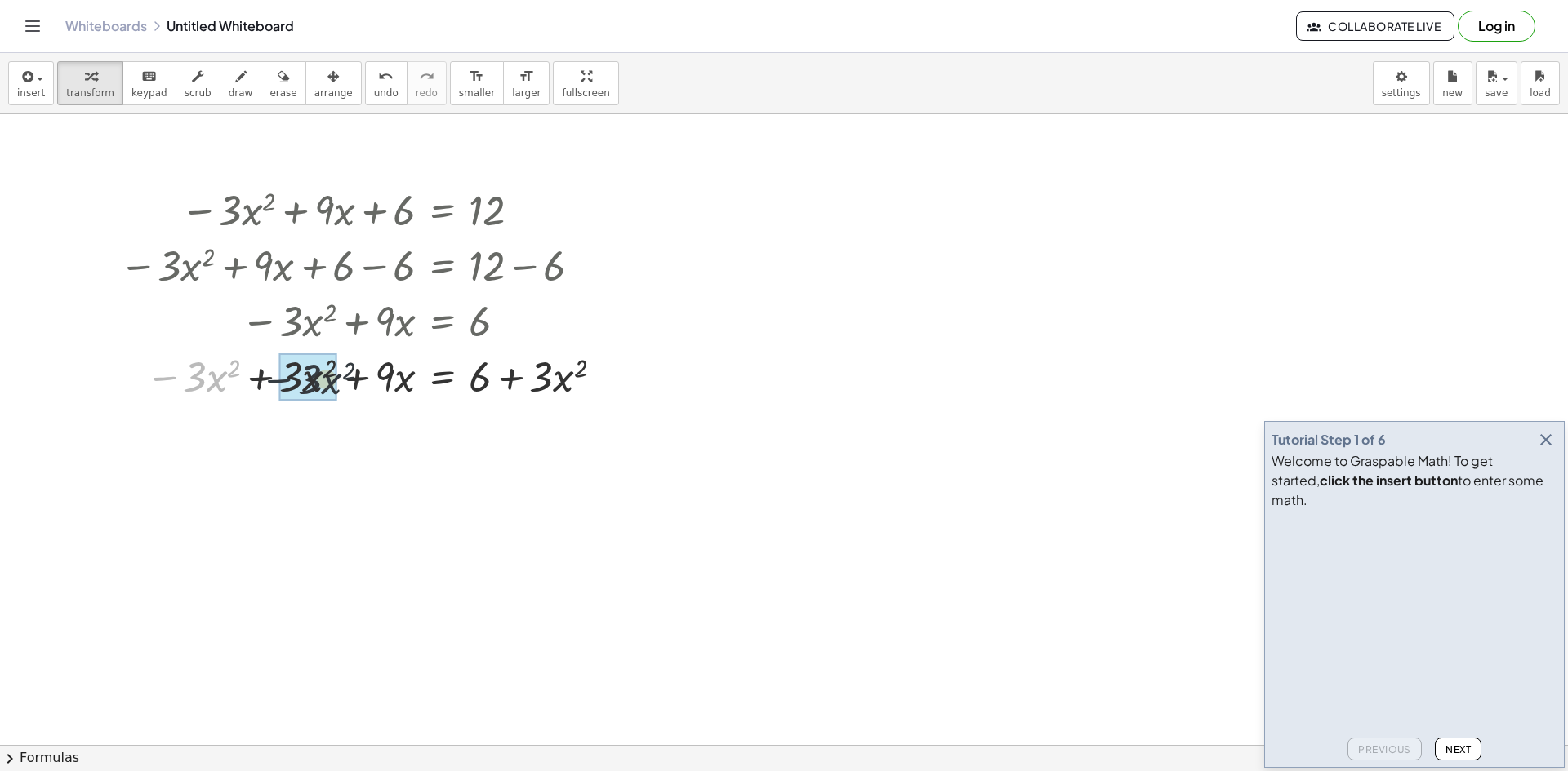
drag, startPoint x: 173, startPoint y: 379, endPoint x: 276, endPoint y: 381, distance: 103.0
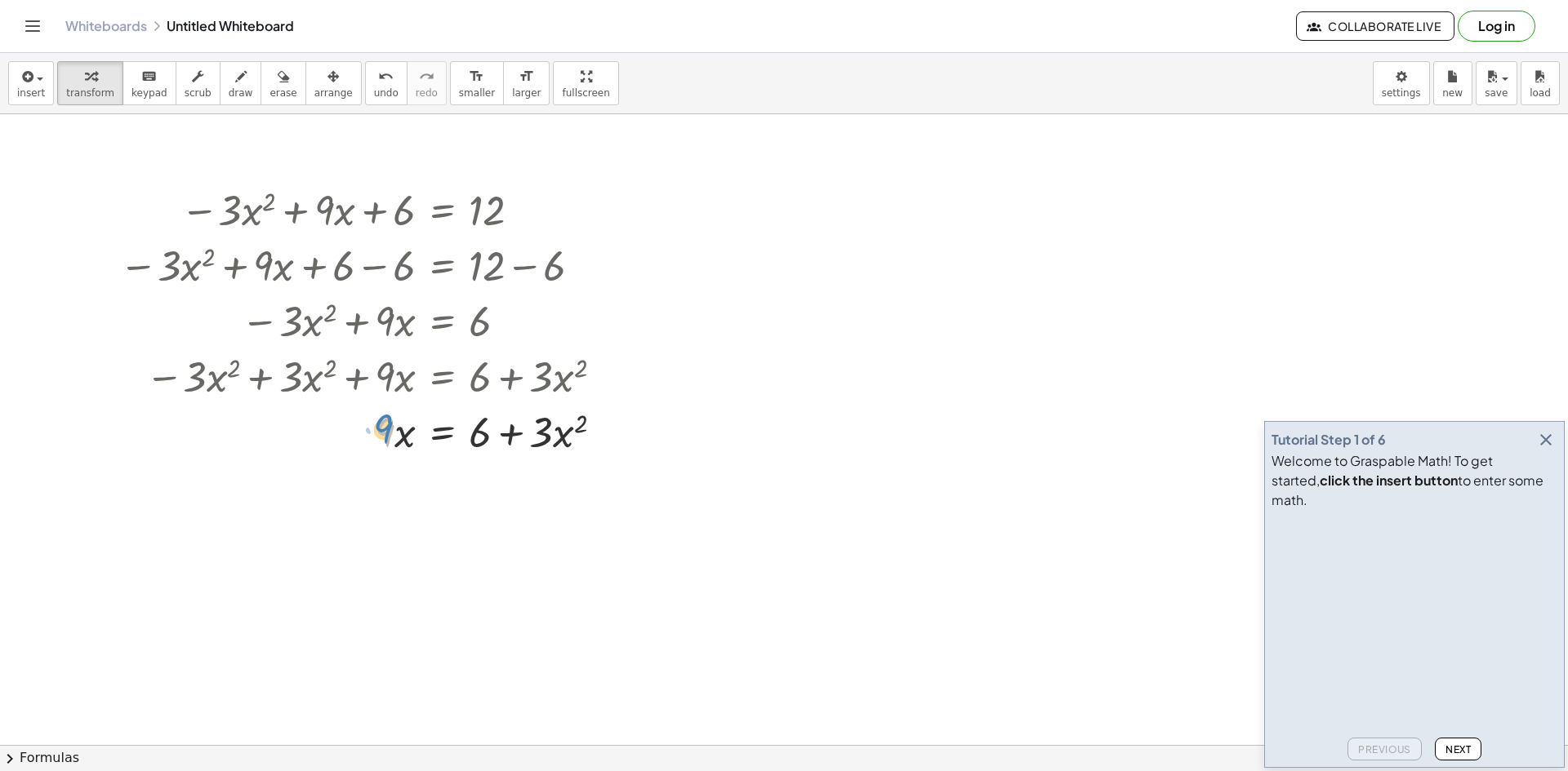
click at [384, 427] on div at bounding box center [367, 431] width 513 height 55
drag, startPoint x: 401, startPoint y: 435, endPoint x: 410, endPoint y: 441, distance: 10.8
click at [410, 441] on div at bounding box center [367, 431] width 513 height 55
click at [389, 442] on div at bounding box center [367, 431] width 513 height 55
drag, startPoint x: 410, startPoint y: 432, endPoint x: 400, endPoint y: 451, distance: 21.5
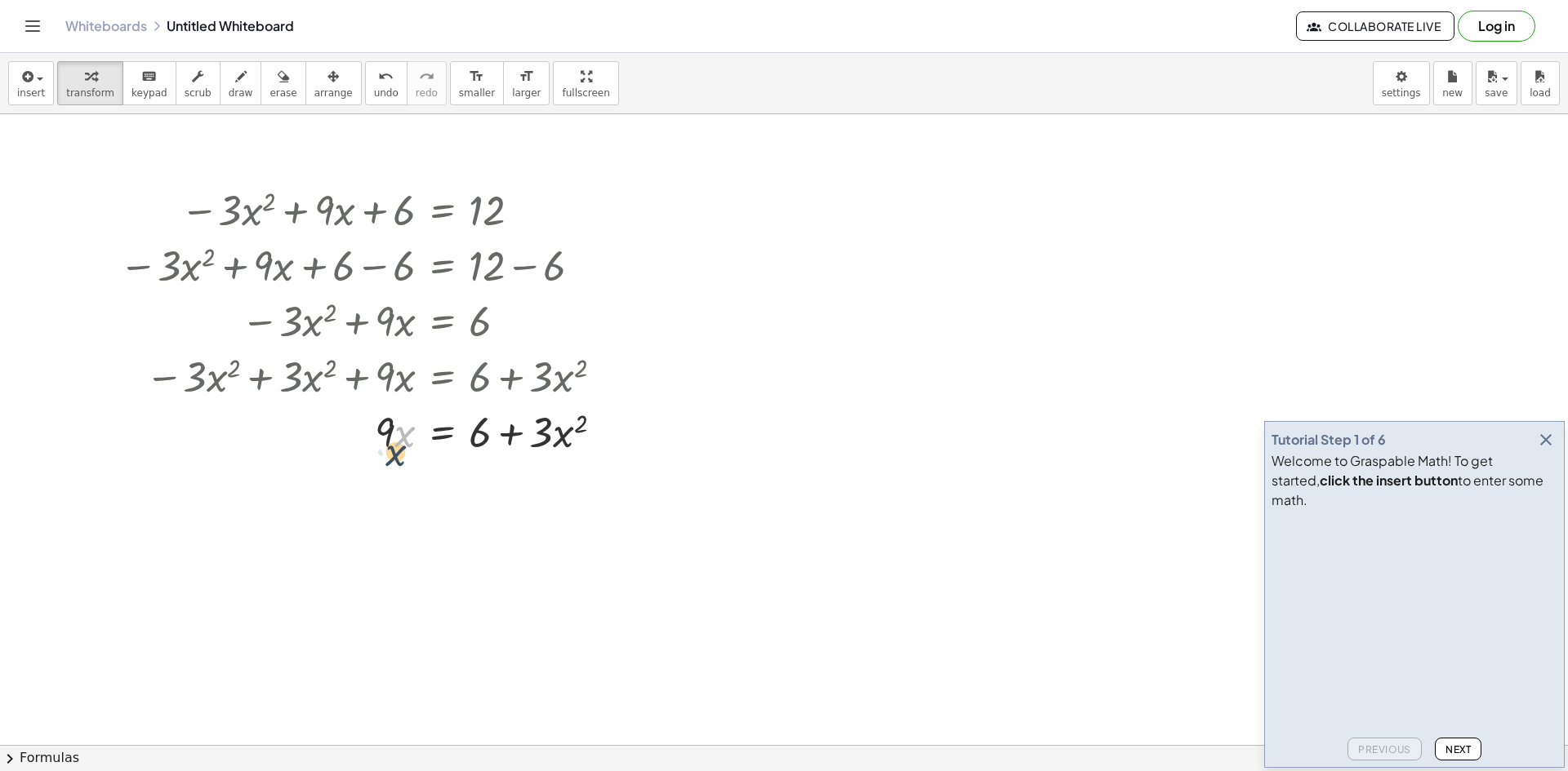
click at [400, 451] on div at bounding box center [367, 431] width 513 height 55
click at [445, 432] on div at bounding box center [367, 431] width 513 height 55
drag, startPoint x: 571, startPoint y: 441, endPoint x: 461, endPoint y: 449, distance: 110.3
click at [461, 449] on div at bounding box center [367, 431] width 513 height 55
drag, startPoint x: 405, startPoint y: 497, endPoint x: 408, endPoint y: 505, distance: 8.5
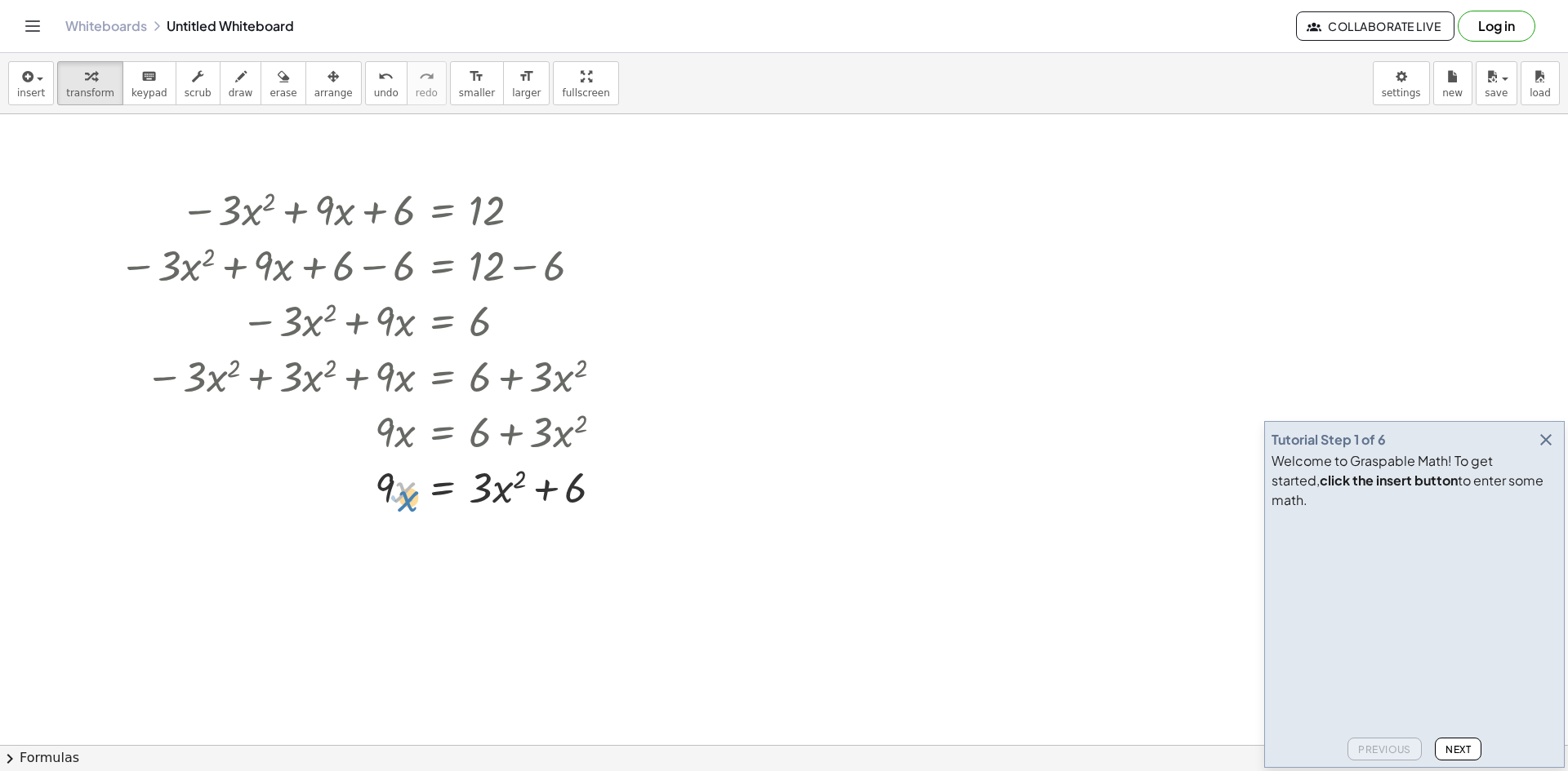
click at [408, 505] on div at bounding box center [367, 486] width 513 height 55
click at [394, 490] on div at bounding box center [367, 486] width 513 height 55
drag, startPoint x: 405, startPoint y: 495, endPoint x: 396, endPoint y: 499, distance: 9.8
click at [396, 499] on div at bounding box center [367, 486] width 513 height 55
drag, startPoint x: 388, startPoint y: 489, endPoint x: 398, endPoint y: 497, distance: 12.8
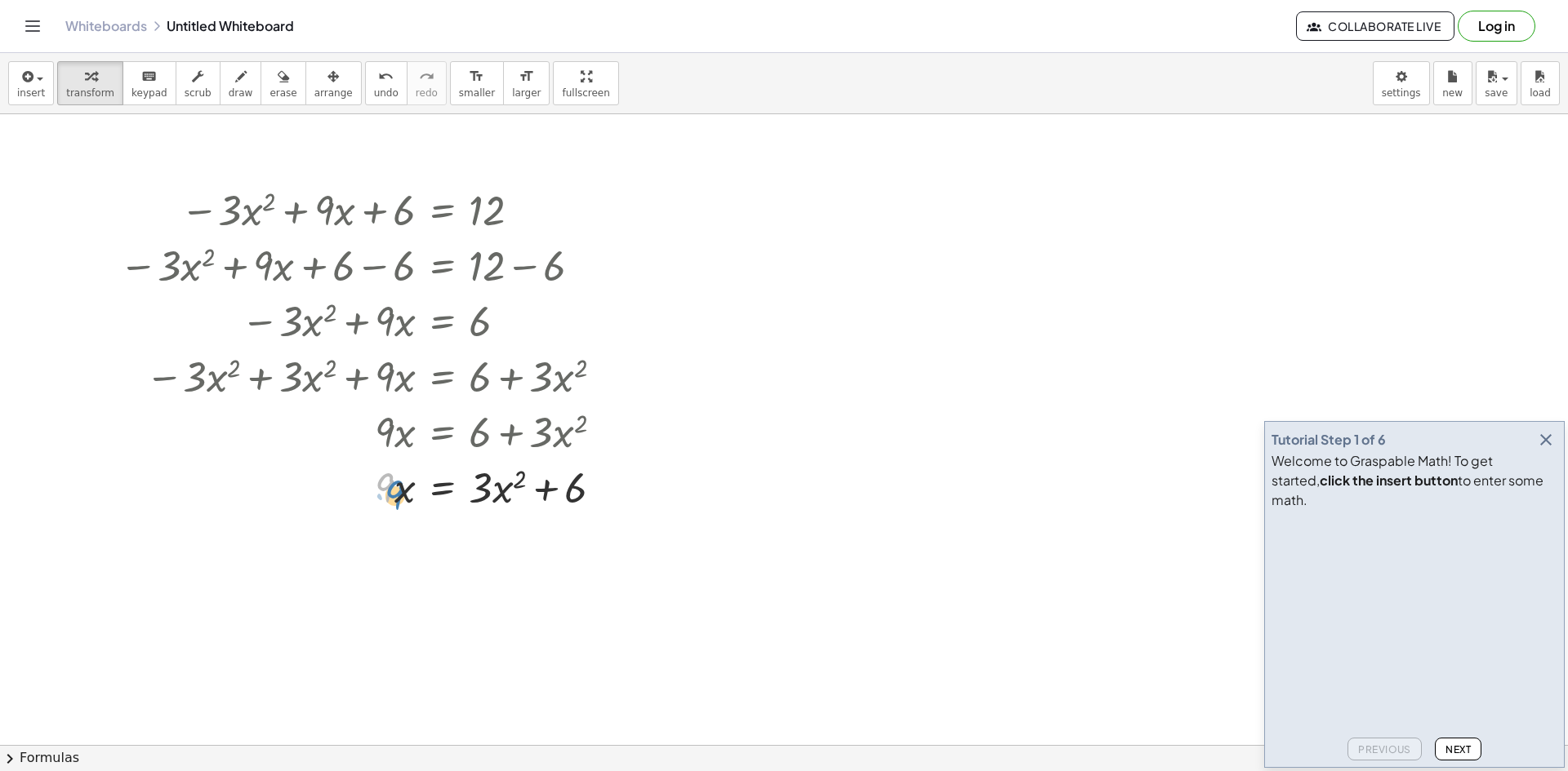
click at [398, 497] on div at bounding box center [367, 486] width 513 height 55
click at [386, 493] on div at bounding box center [367, 486] width 513 height 55
click at [402, 493] on div at bounding box center [367, 486] width 513 height 55
drag, startPoint x: 385, startPoint y: 491, endPoint x: 399, endPoint y: 491, distance: 14.0
click at [399, 491] on div at bounding box center [367, 486] width 513 height 55
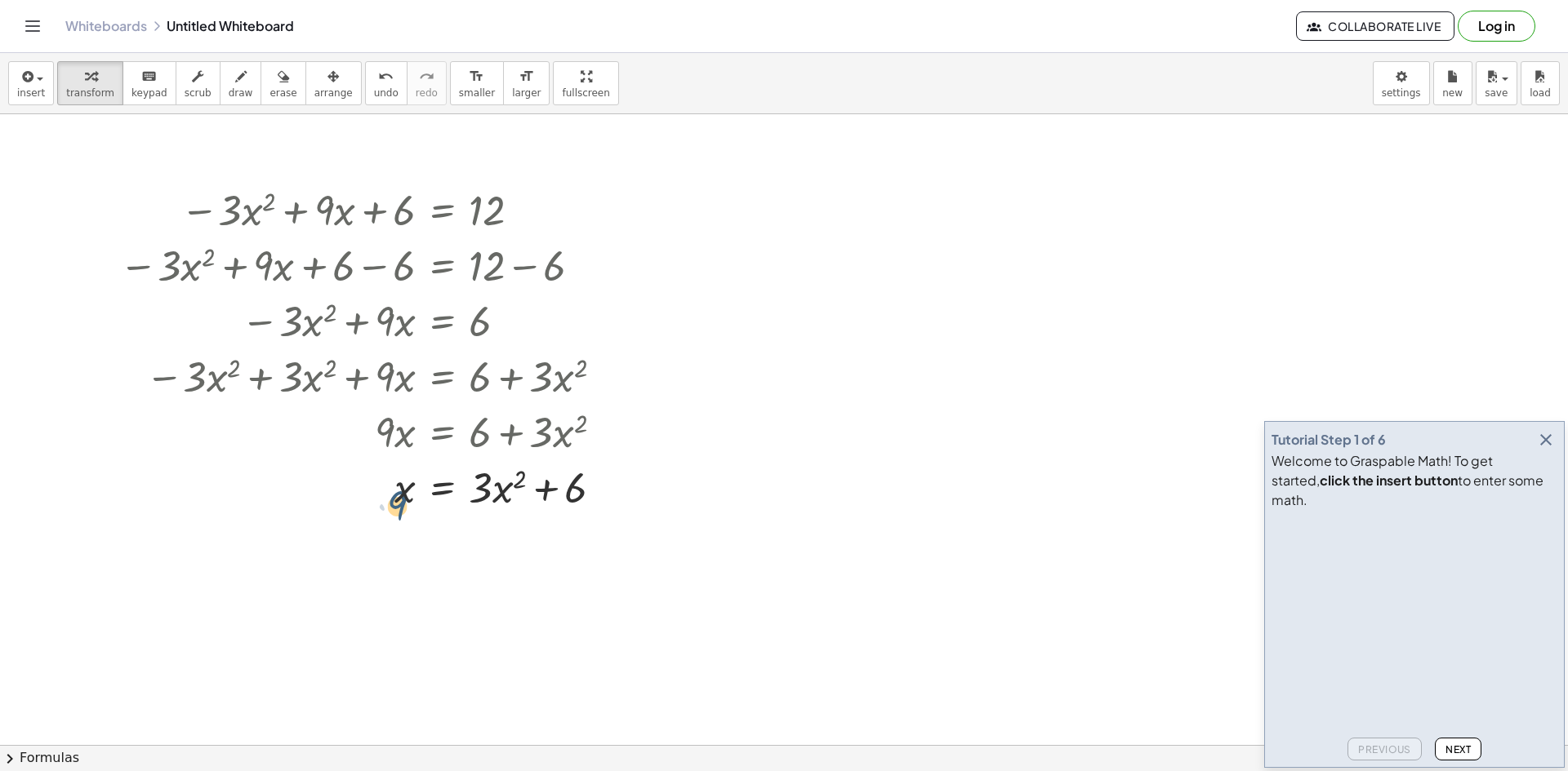
click at [381, 494] on div at bounding box center [367, 486] width 513 height 55
click at [368, 484] on div at bounding box center [367, 486] width 513 height 55
drag, startPoint x: 417, startPoint y: 484, endPoint x: 414, endPoint y: 498, distance: 14.3
click at [414, 498] on div at bounding box center [367, 486] width 513 height 55
click at [409, 492] on div at bounding box center [367, 486] width 513 height 55
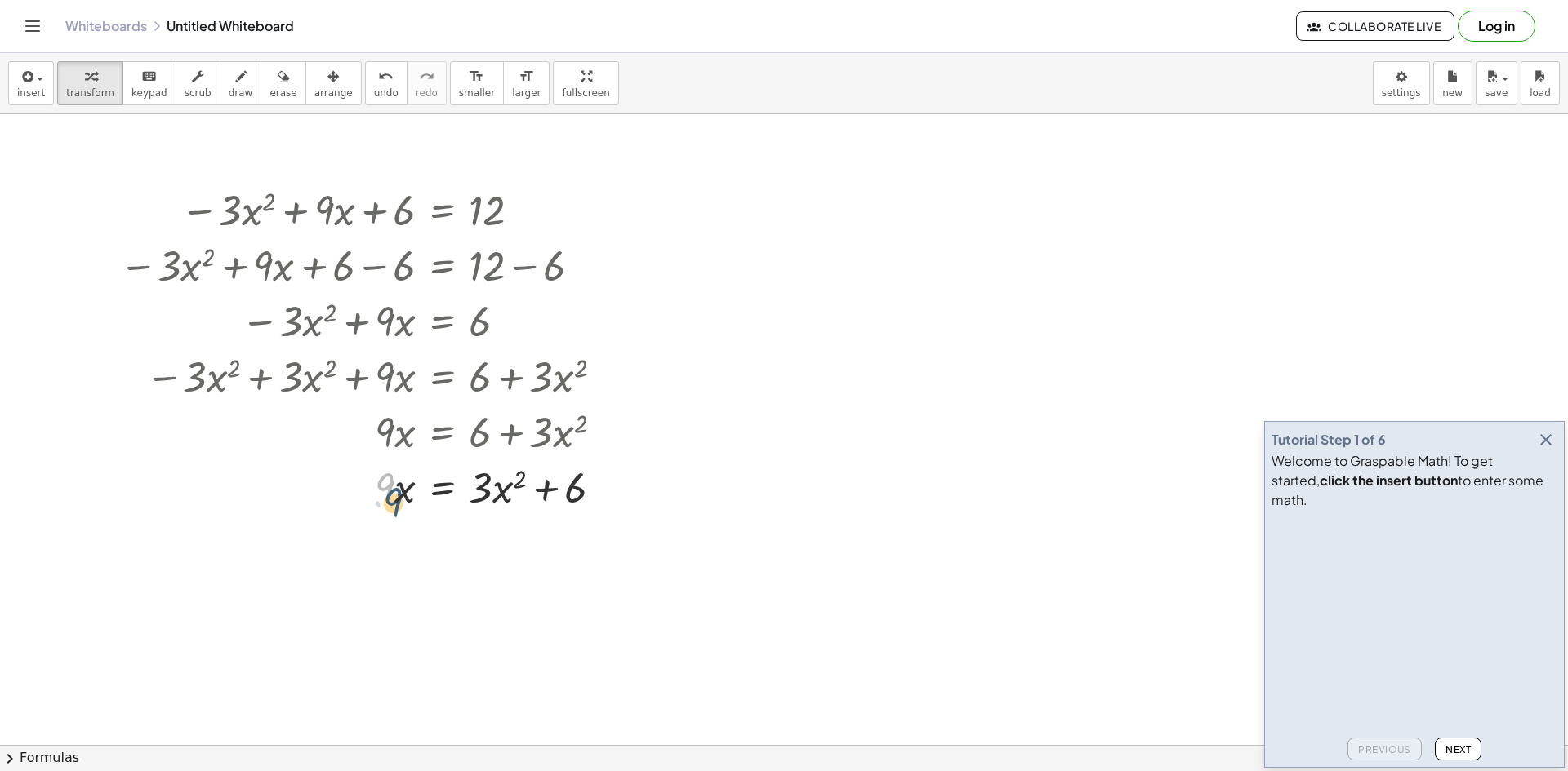
drag, startPoint x: 388, startPoint y: 488, endPoint x: 396, endPoint y: 502, distance: 16.1
click at [396, 502] on div at bounding box center [367, 486] width 513 height 55
click at [405, 489] on div at bounding box center [367, 486] width 513 height 55
